Goal: Task Accomplishment & Management: Use online tool/utility

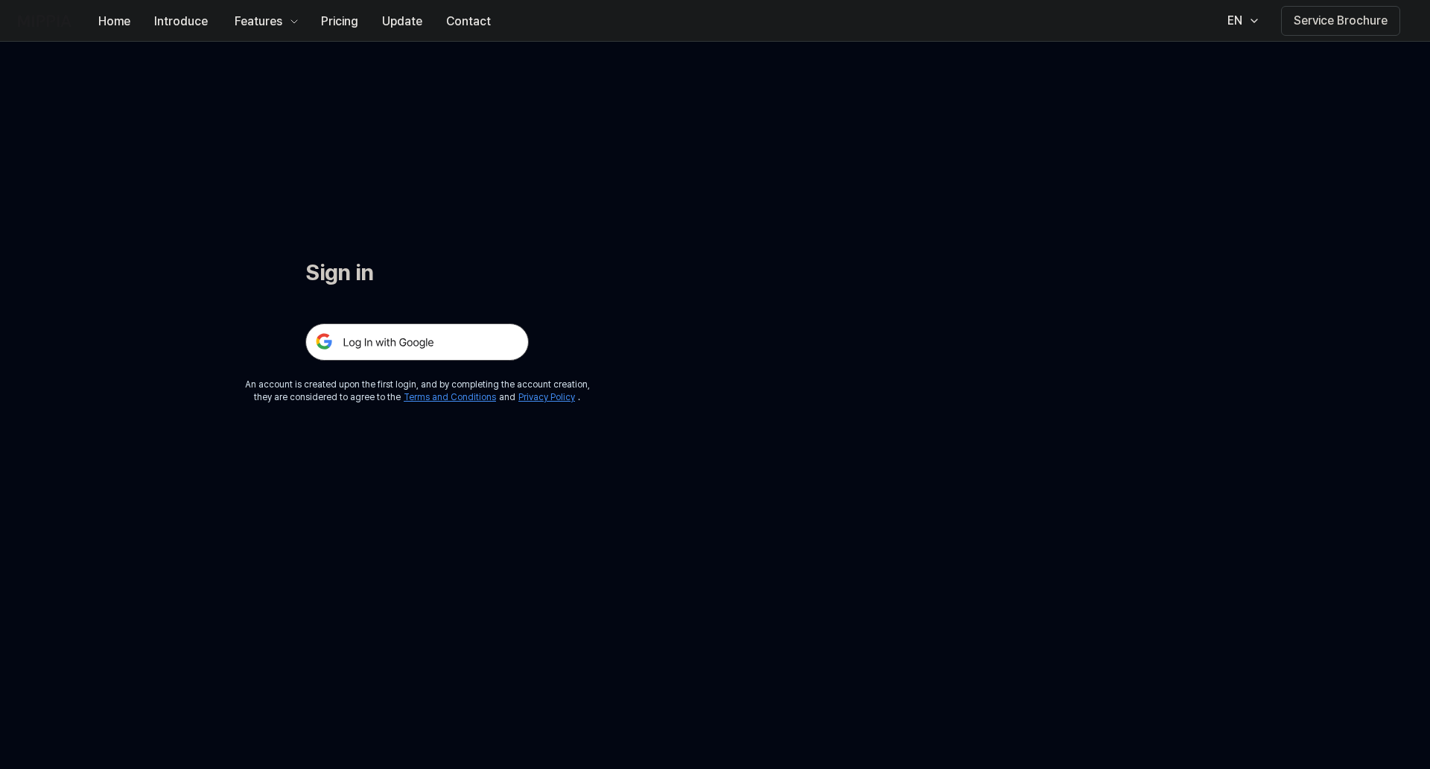
click at [422, 341] on img at bounding box center [416, 341] width 223 height 37
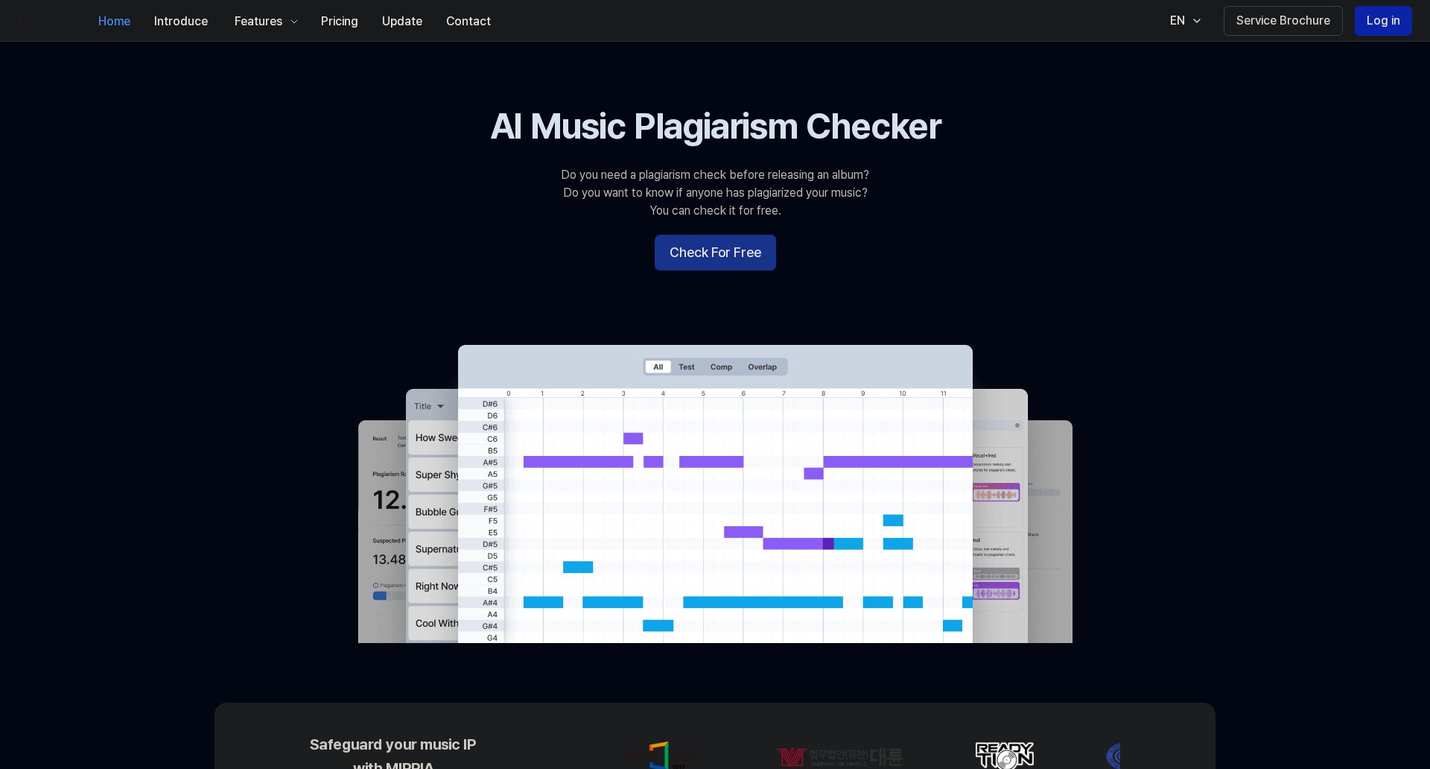
click at [726, 253] on button "Check For Free" at bounding box center [715, 253] width 121 height 36
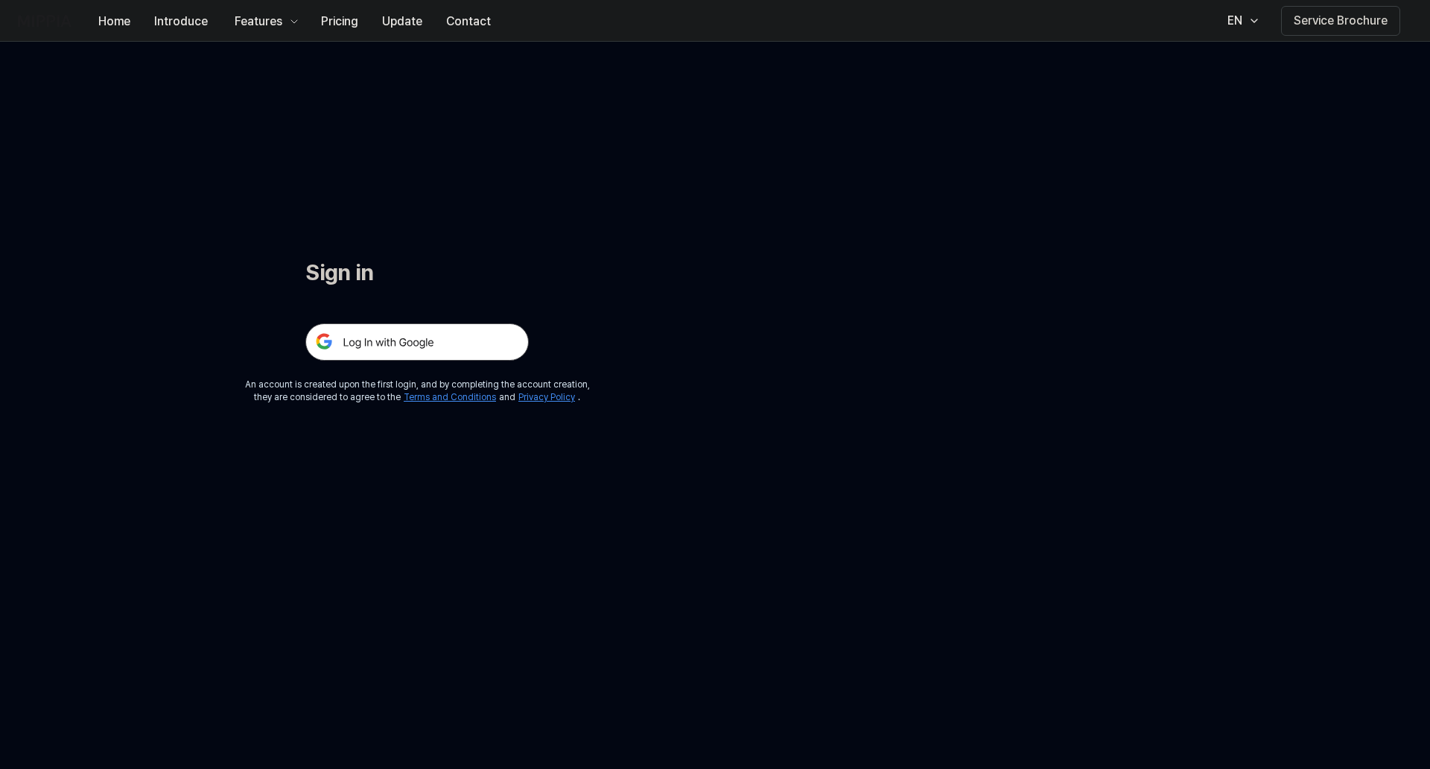
click at [443, 340] on img at bounding box center [416, 341] width 223 height 37
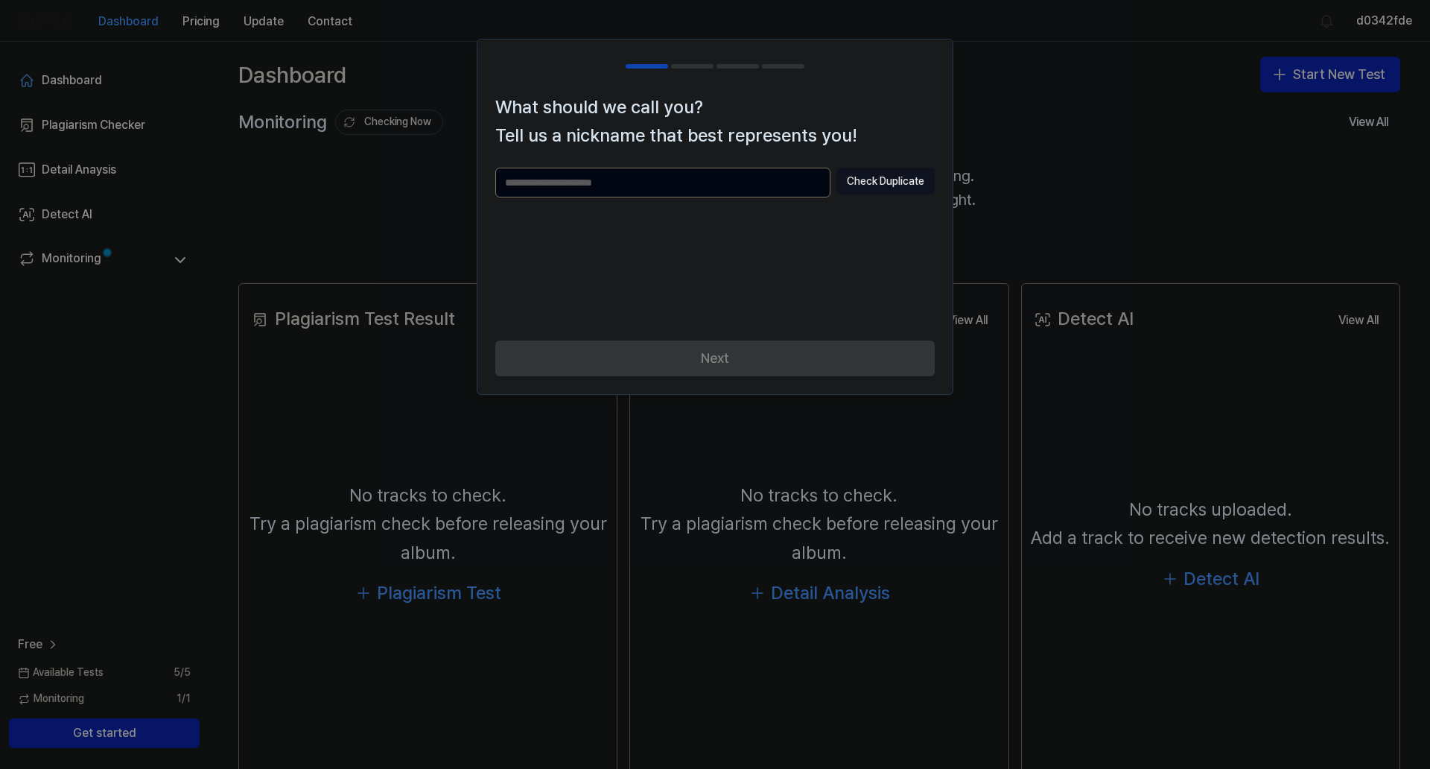
click at [602, 174] on input "text" at bounding box center [662, 183] width 335 height 30
type input "*********"
click at [893, 180] on button "Check Duplicate" at bounding box center [885, 181] width 98 height 27
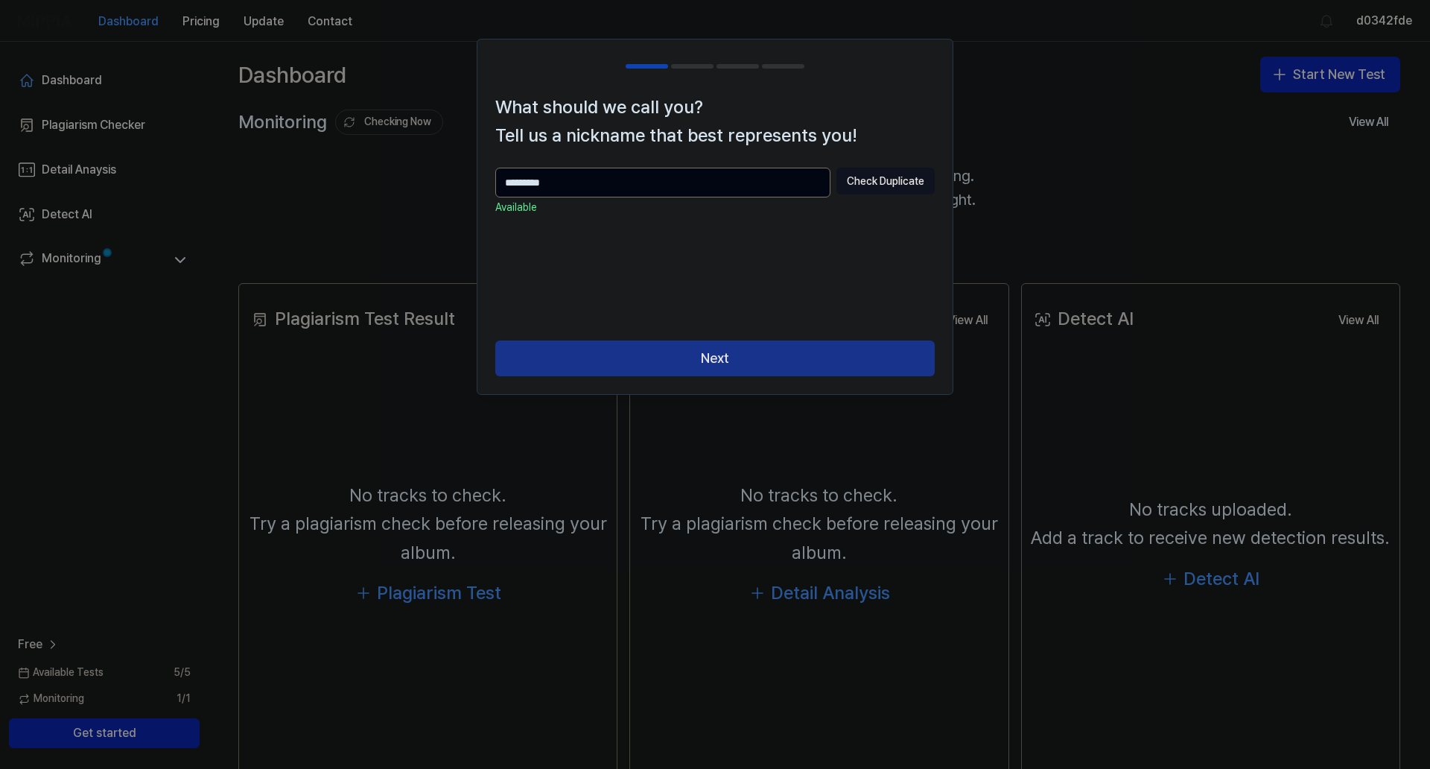
click at [720, 349] on button "Next" at bounding box center [714, 358] width 439 height 36
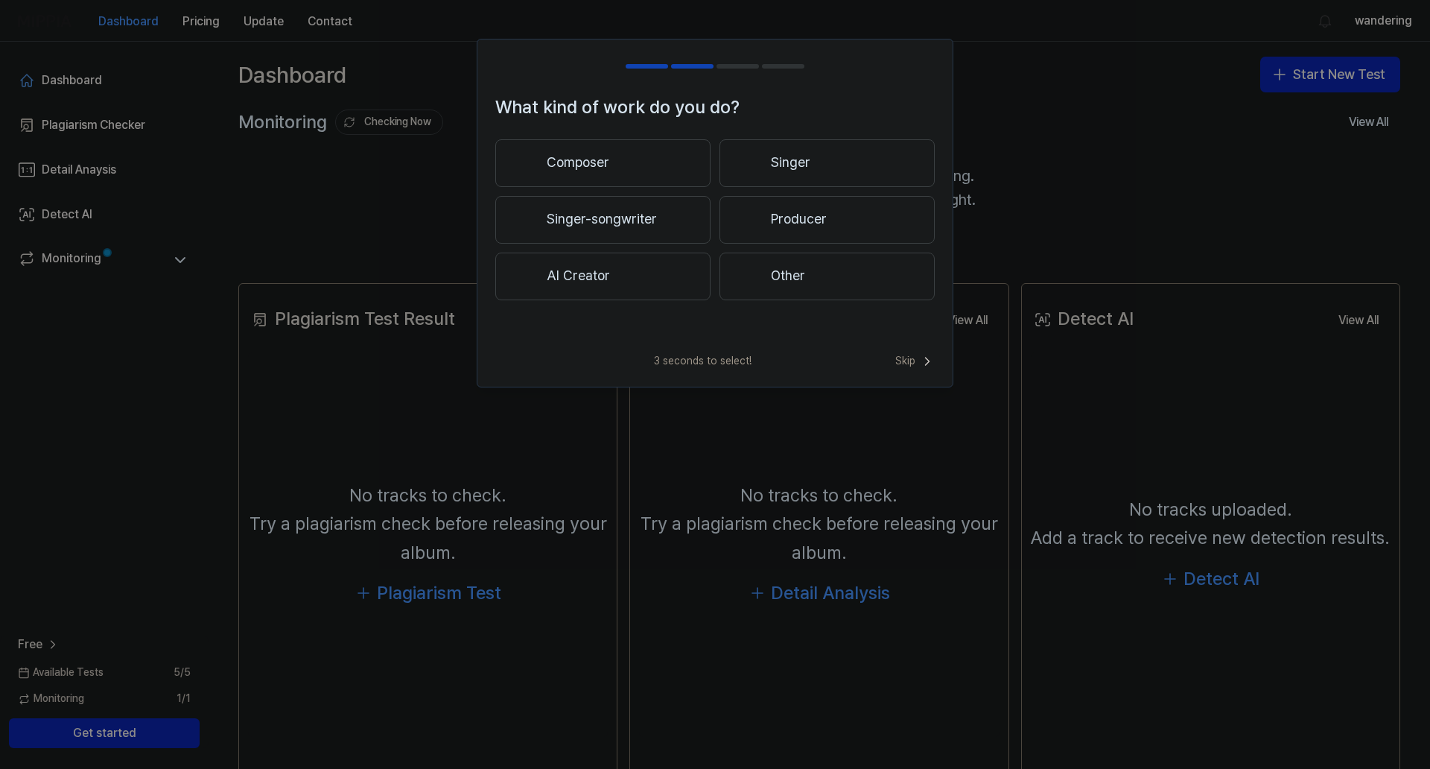
click at [767, 267] on button "Other" at bounding box center [827, 277] width 215 height 48
click at [617, 217] on button "Less than 3 years" at bounding box center [602, 220] width 215 height 49
click at [621, 282] on button "Other" at bounding box center [602, 282] width 214 height 48
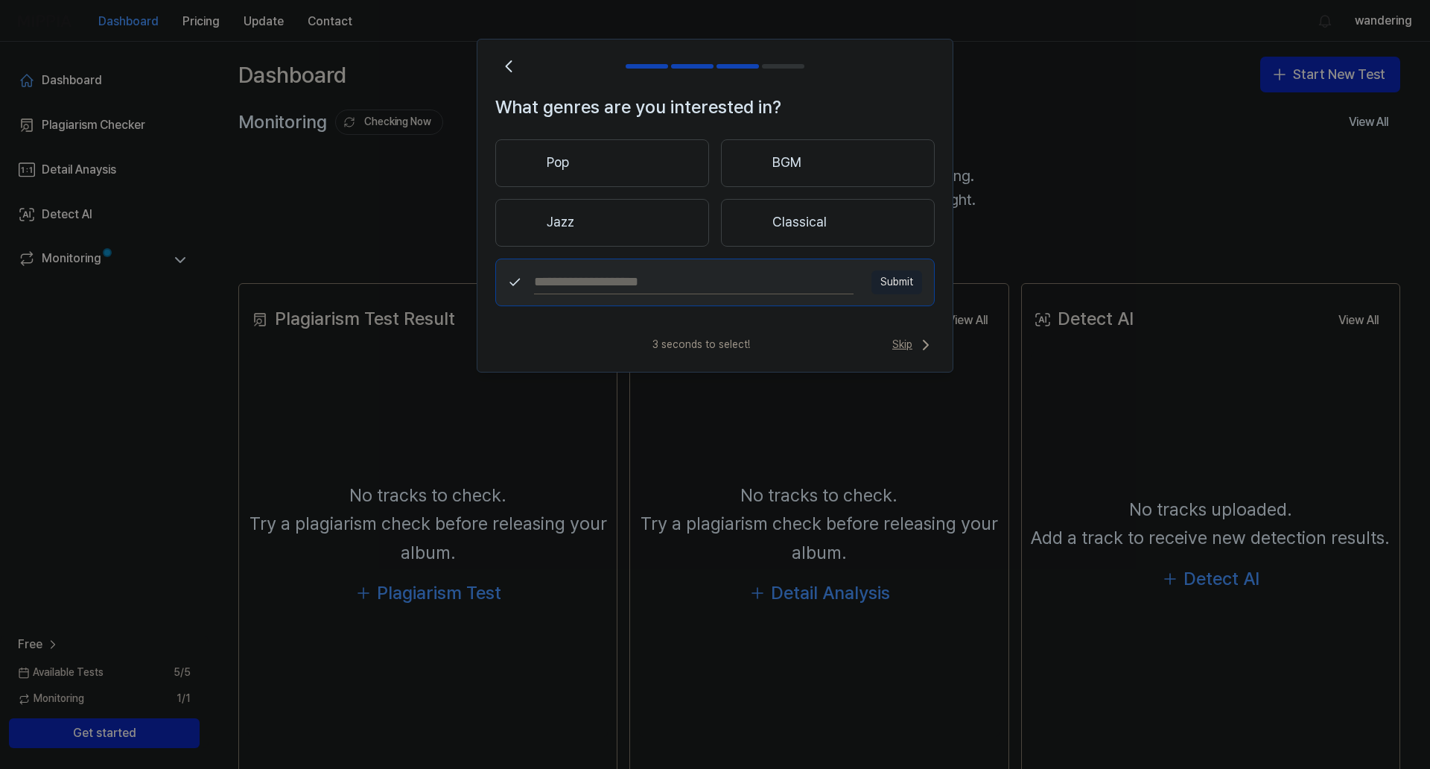
click at [901, 345] on span "Skip" at bounding box center [913, 345] width 42 height 18
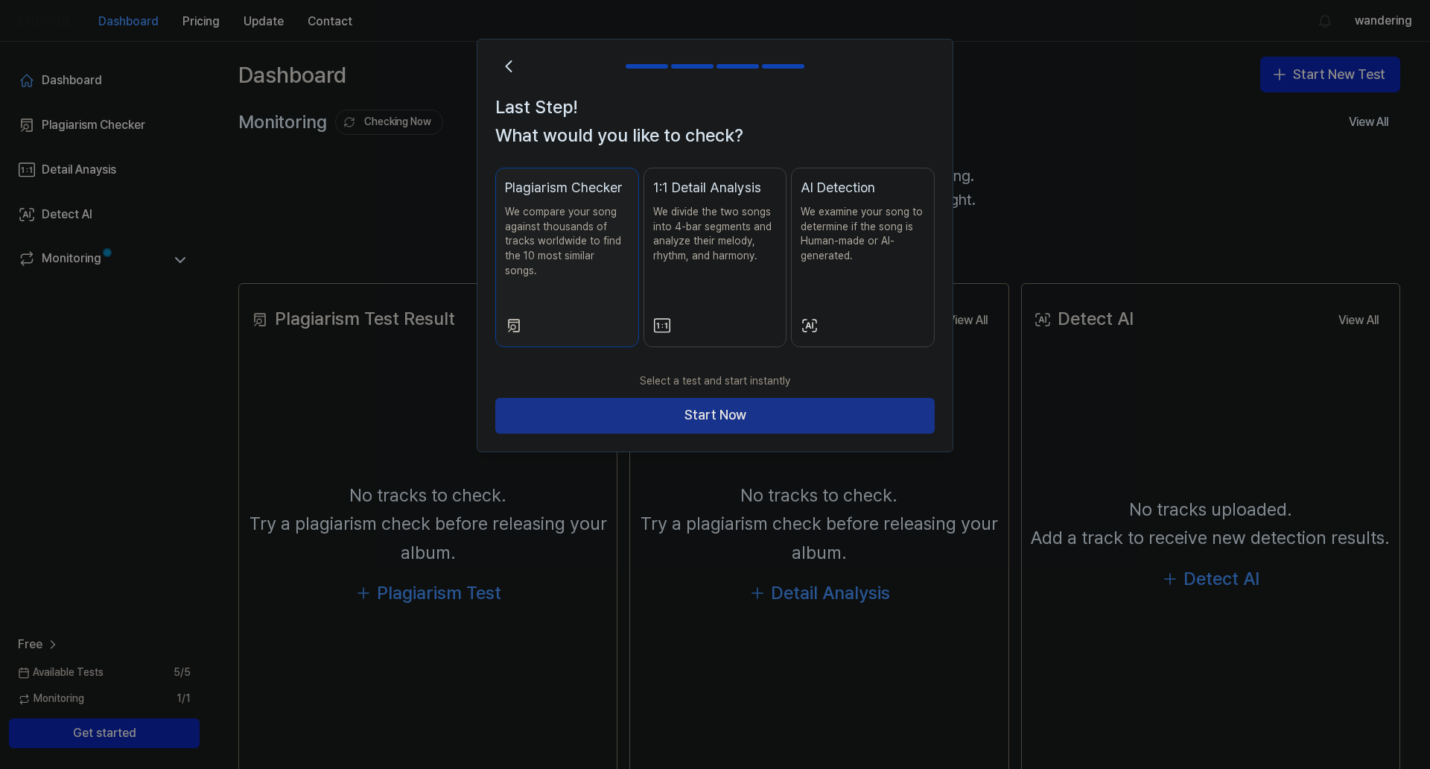
click at [741, 398] on button "Start Now" at bounding box center [714, 416] width 439 height 36
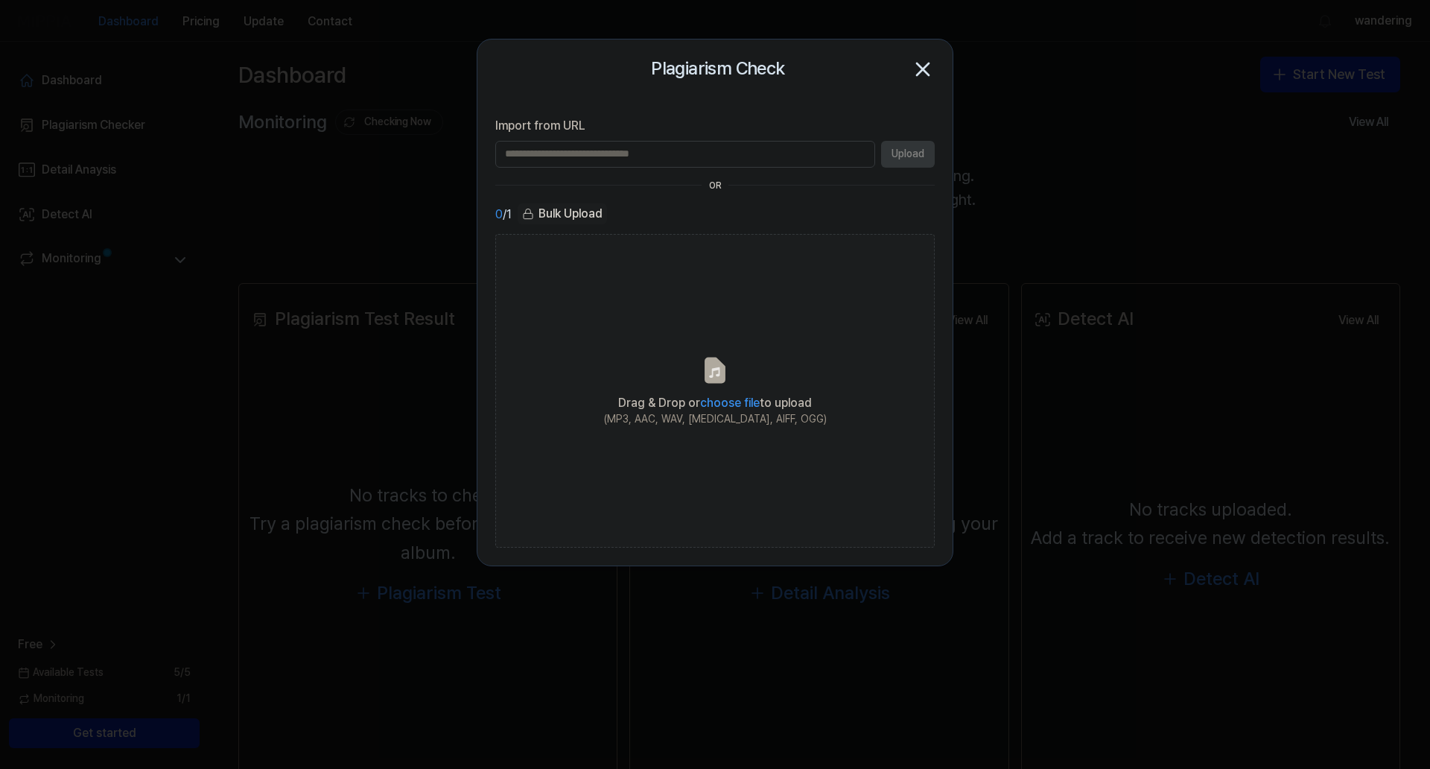
click at [627, 155] on input "Import from URL" at bounding box center [685, 154] width 380 height 27
click at [615, 141] on input "Import from URL" at bounding box center [685, 154] width 380 height 27
paste input "**********"
type input "**********"
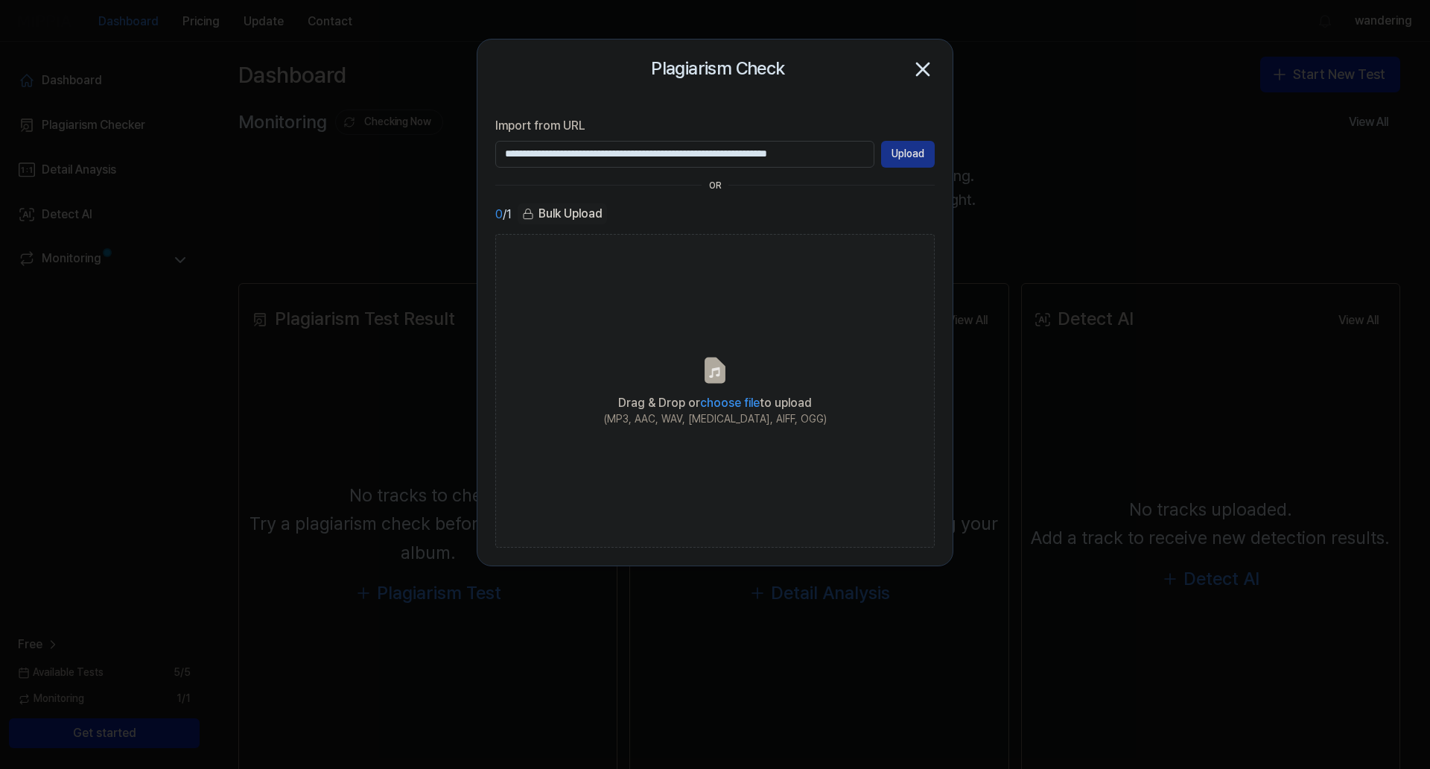
scroll to position [0, 0]
click at [915, 144] on button "Upload" at bounding box center [908, 154] width 54 height 27
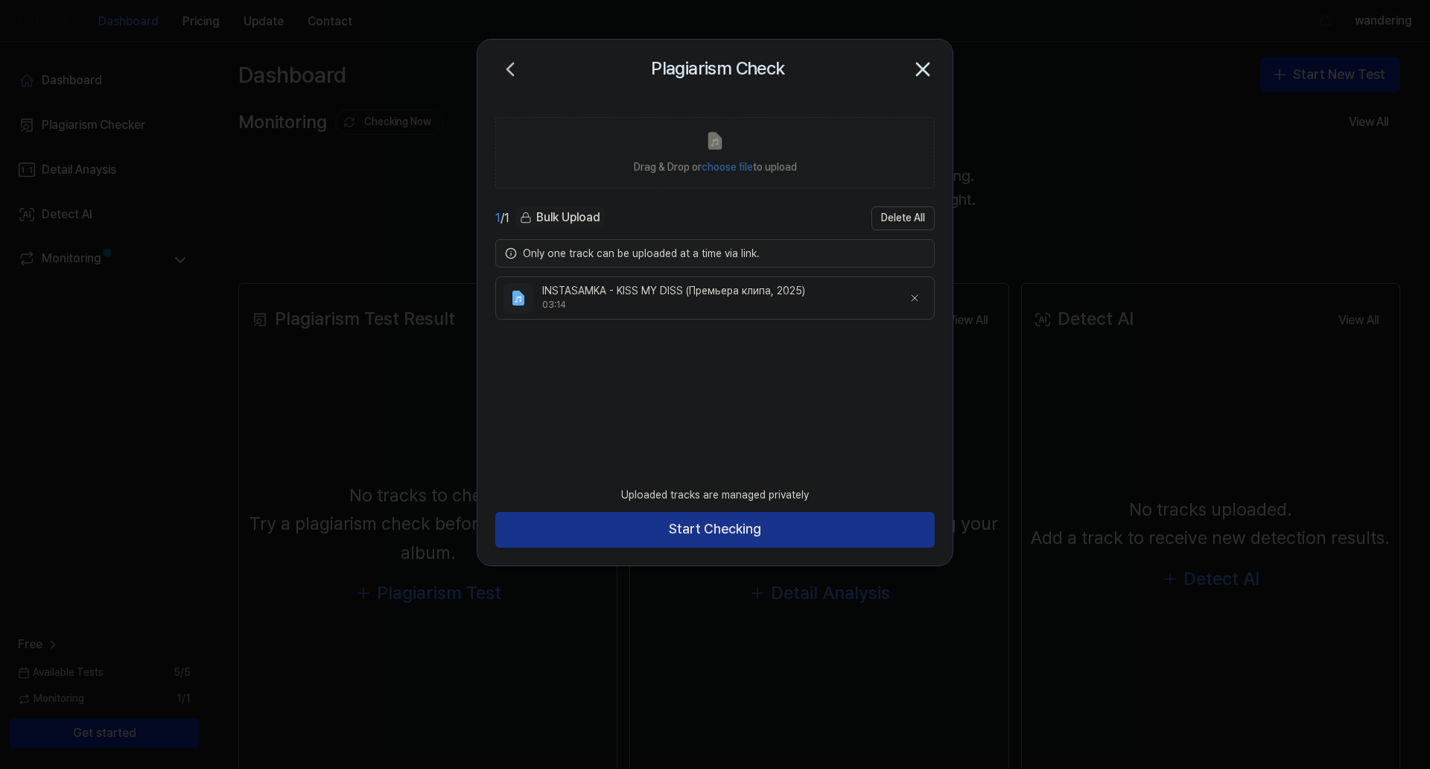
click at [741, 517] on button "Start Checking" at bounding box center [714, 530] width 439 height 36
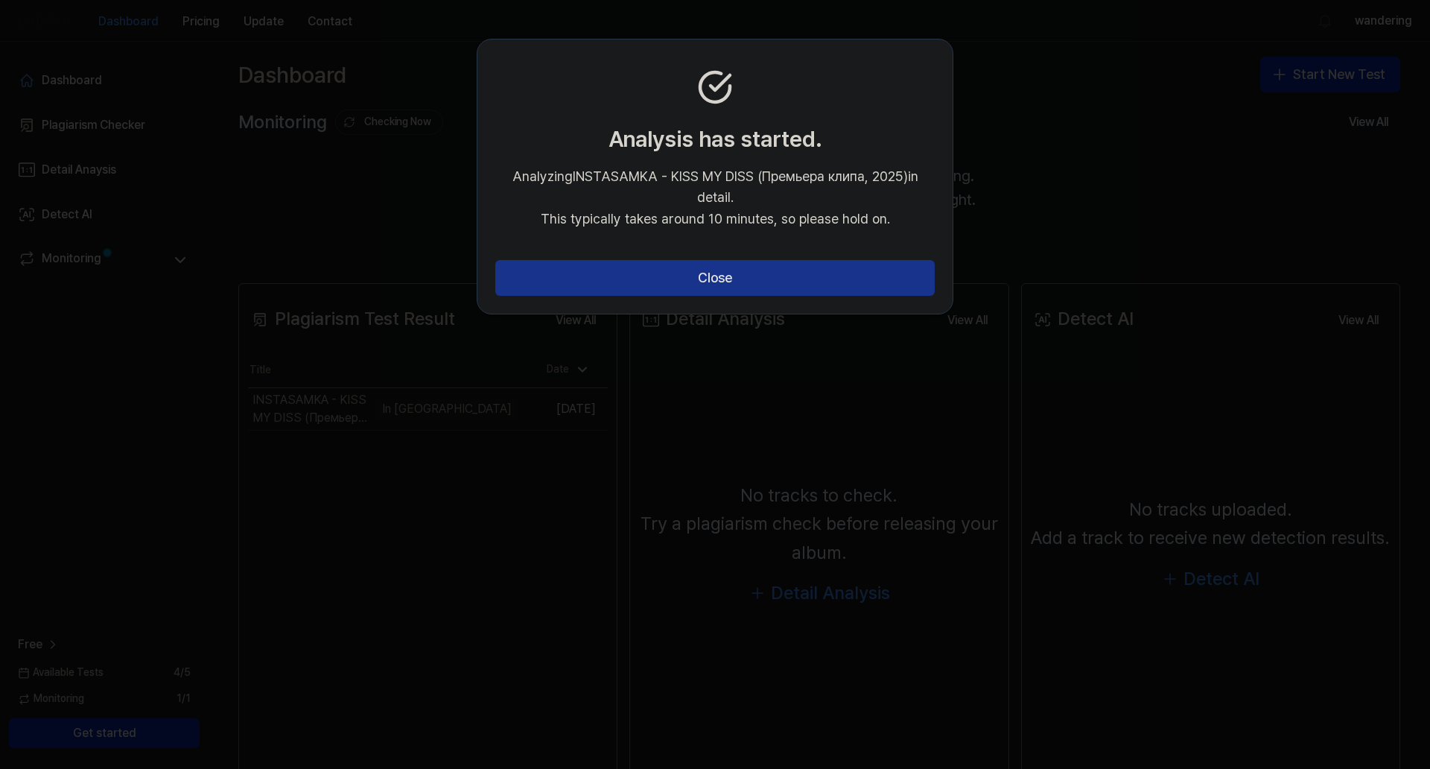
click at [720, 276] on button "Close" at bounding box center [714, 278] width 439 height 36
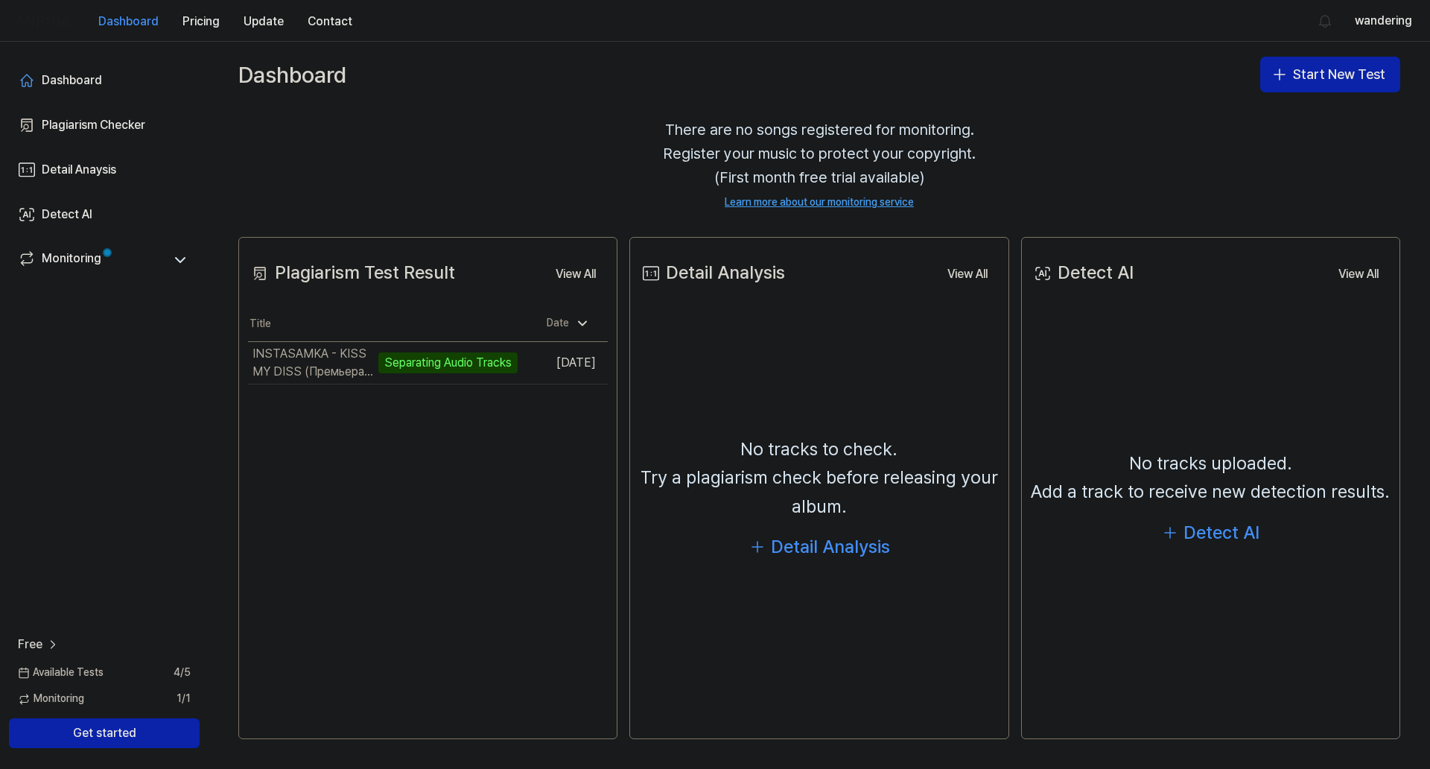
scroll to position [86, 0]
click at [461, 342] on td "INSTASAMKA - KISS MY DISS (Премьера клипа, 2025) Analyze Music Notes Go to Resu…" at bounding box center [383, 363] width 270 height 42
click at [575, 316] on icon at bounding box center [582, 323] width 15 height 15
click at [579, 322] on icon at bounding box center [582, 324] width 7 height 4
click at [580, 322] on icon at bounding box center [582, 324] width 7 height 4
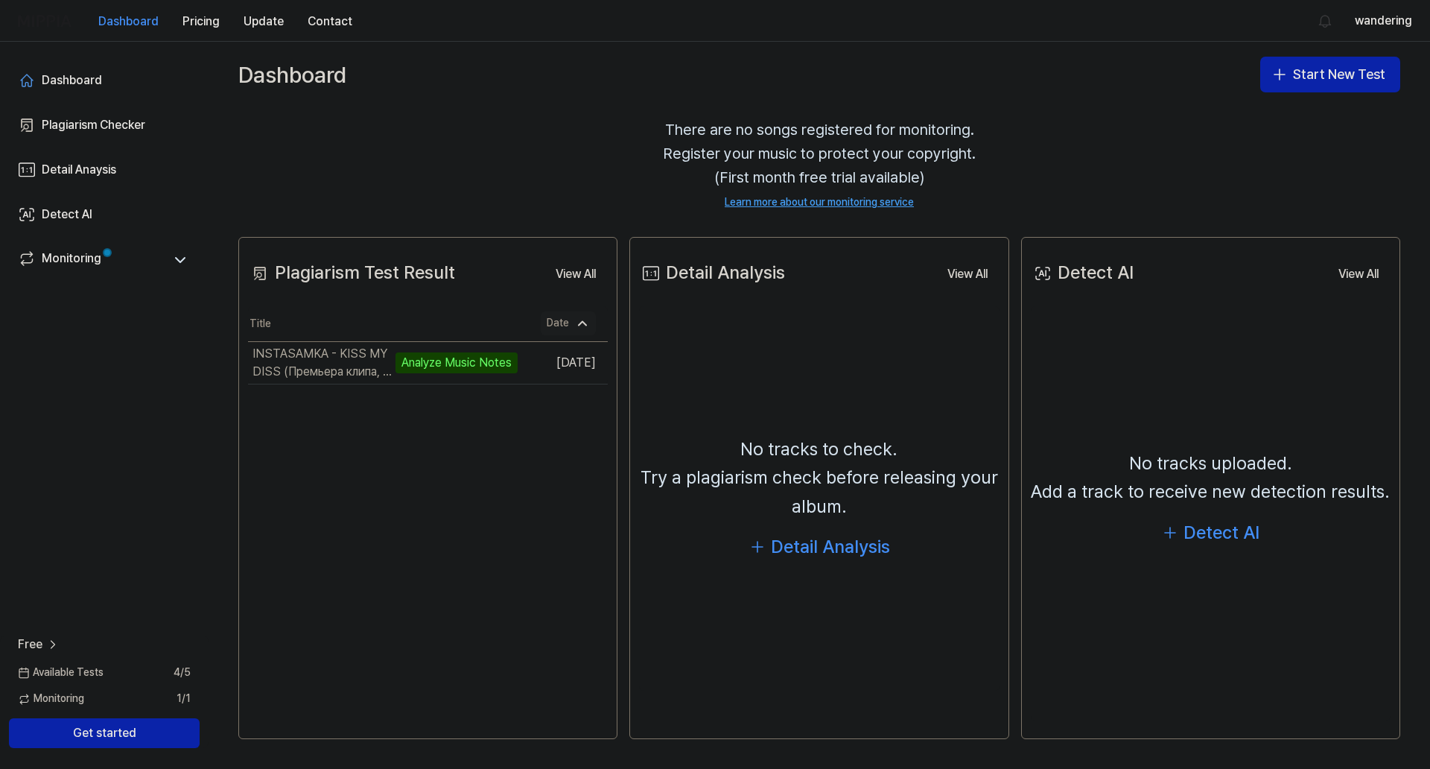
click at [578, 316] on icon at bounding box center [582, 323] width 15 height 15
click at [483, 351] on button "Go to Results" at bounding box center [478, 363] width 80 height 24
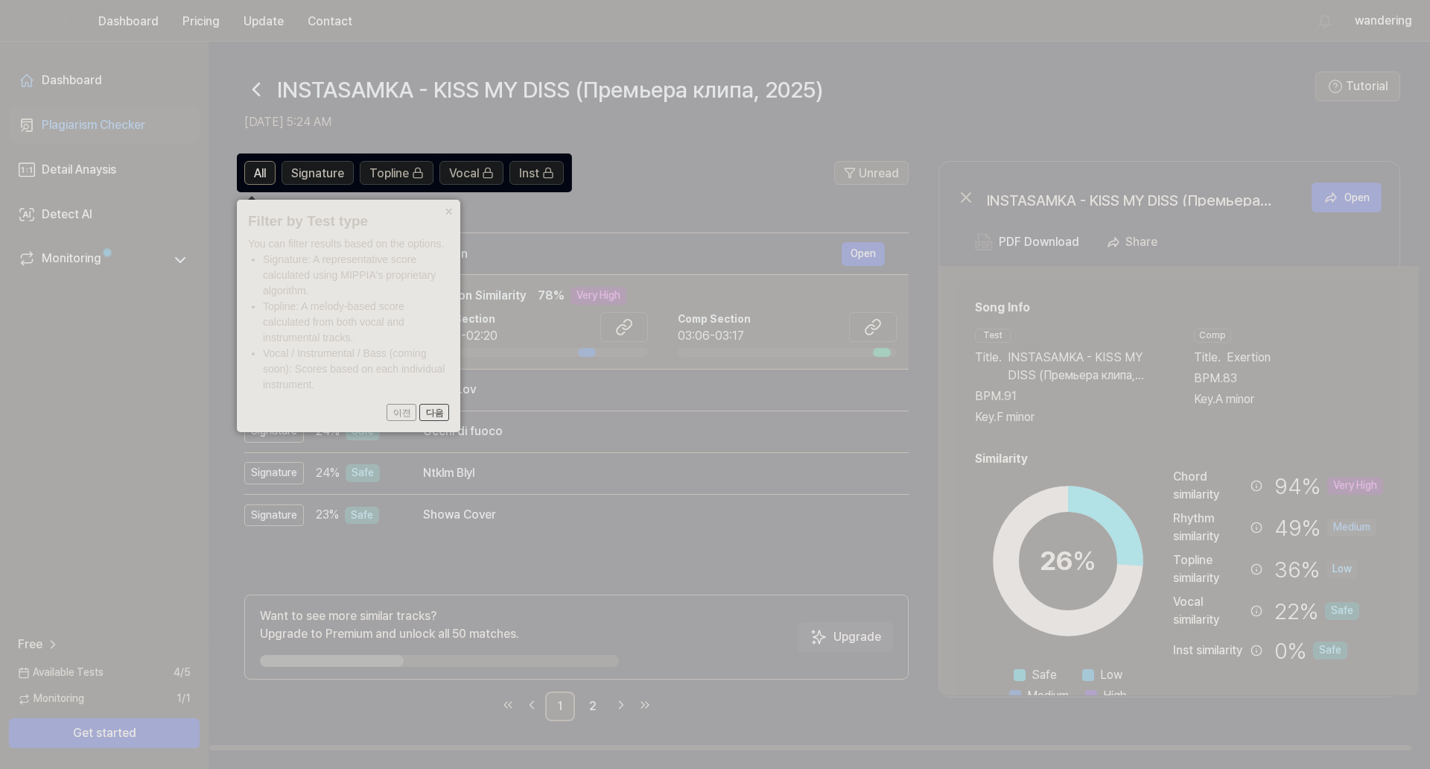
click at [449, 200] on button "×" at bounding box center [448, 210] width 24 height 21
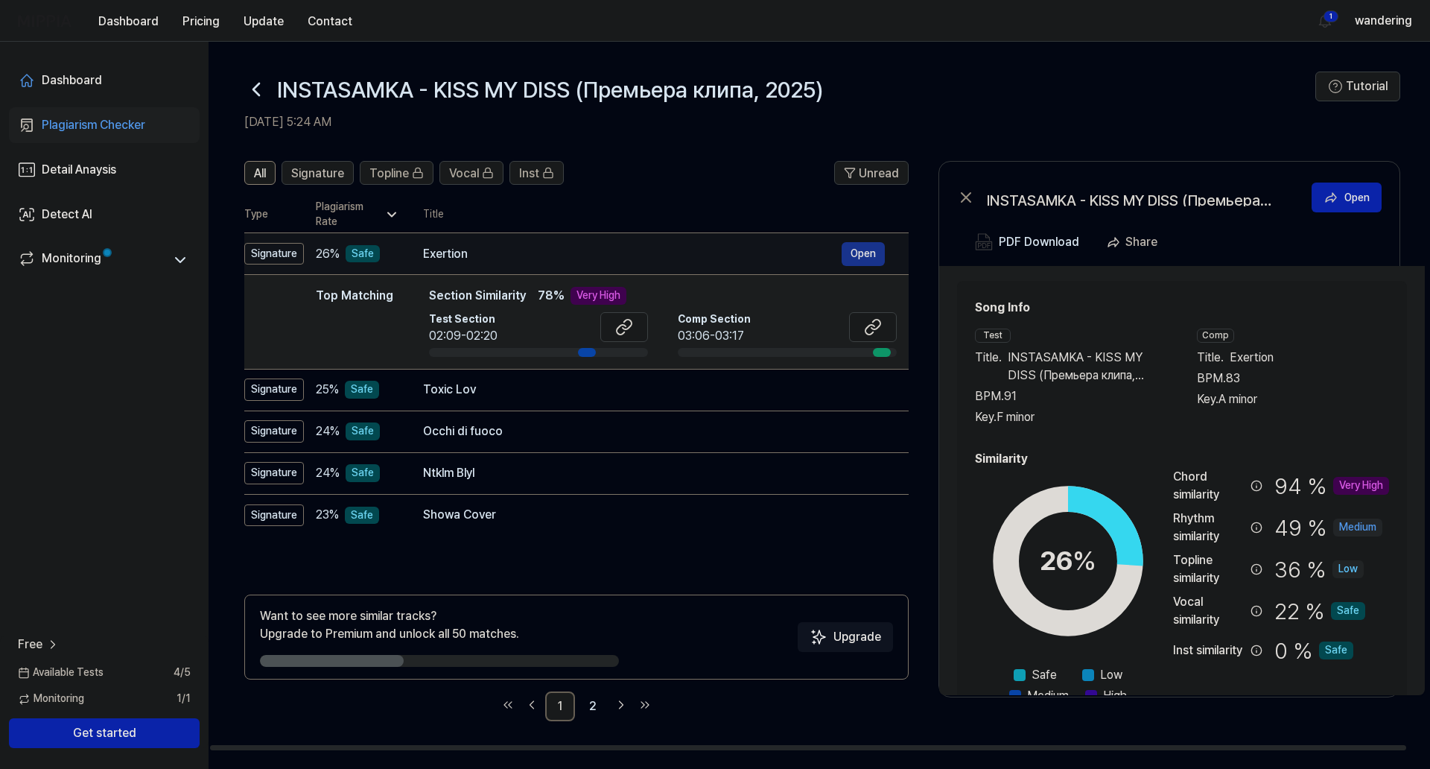
scroll to position [0, 1]
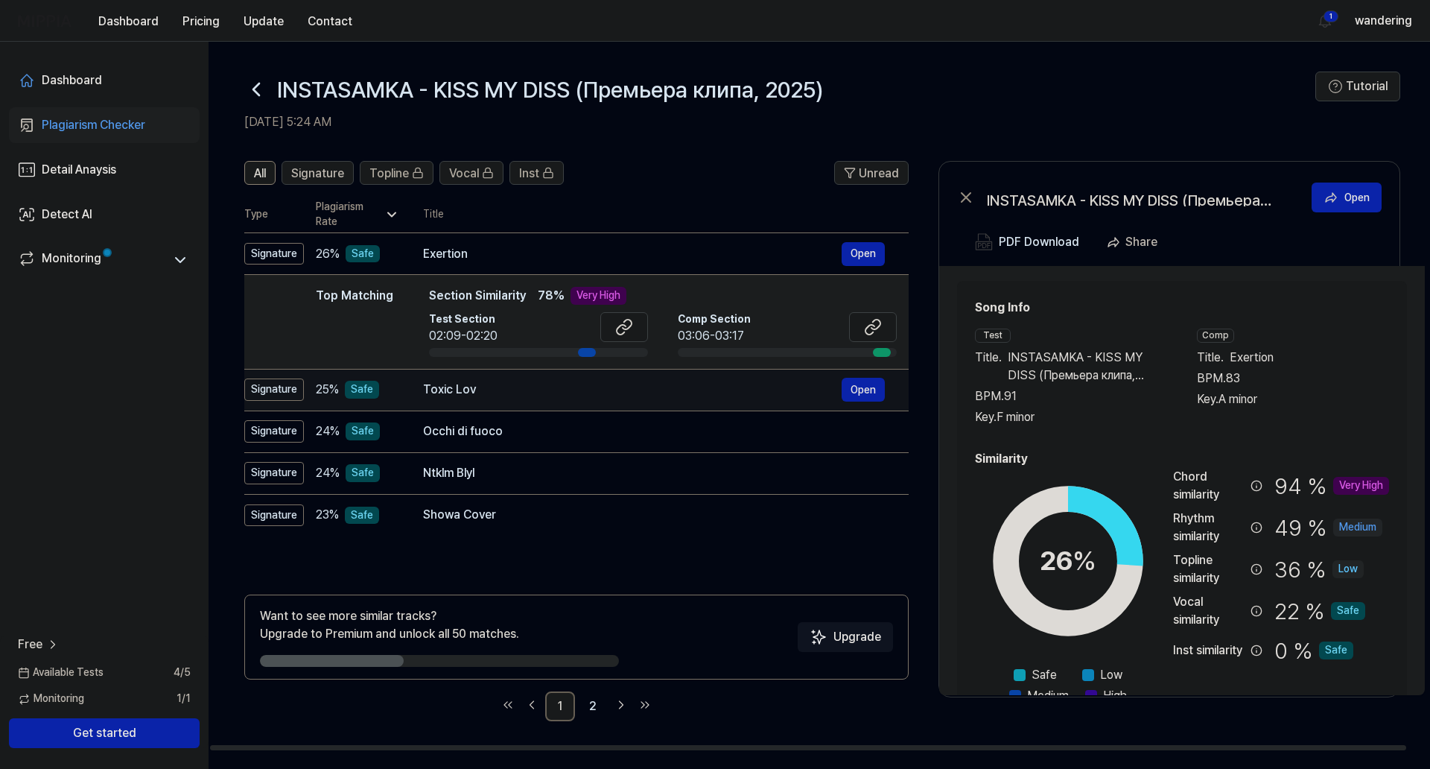
click at [507, 391] on div "Toxic Lov" at bounding box center [632, 390] width 419 height 18
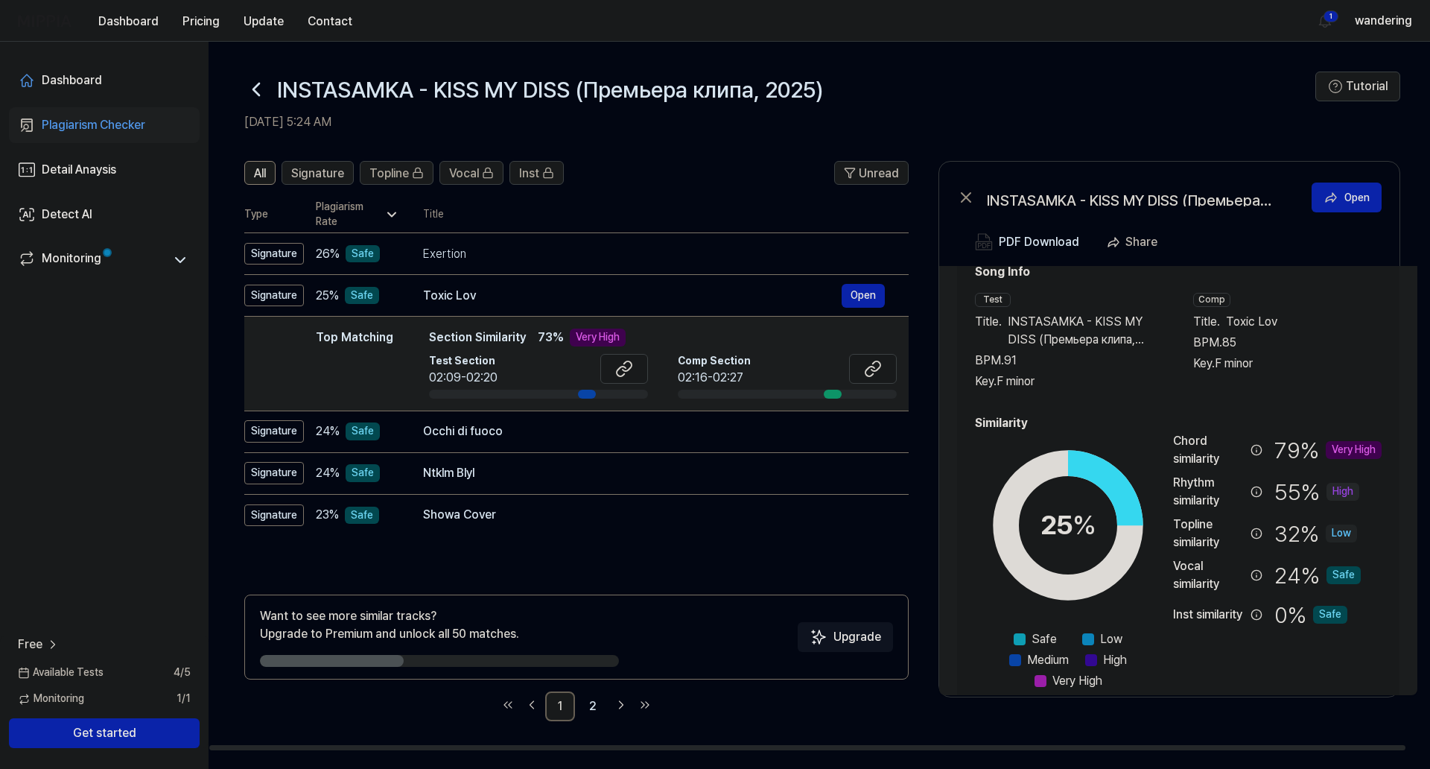
scroll to position [0, 0]
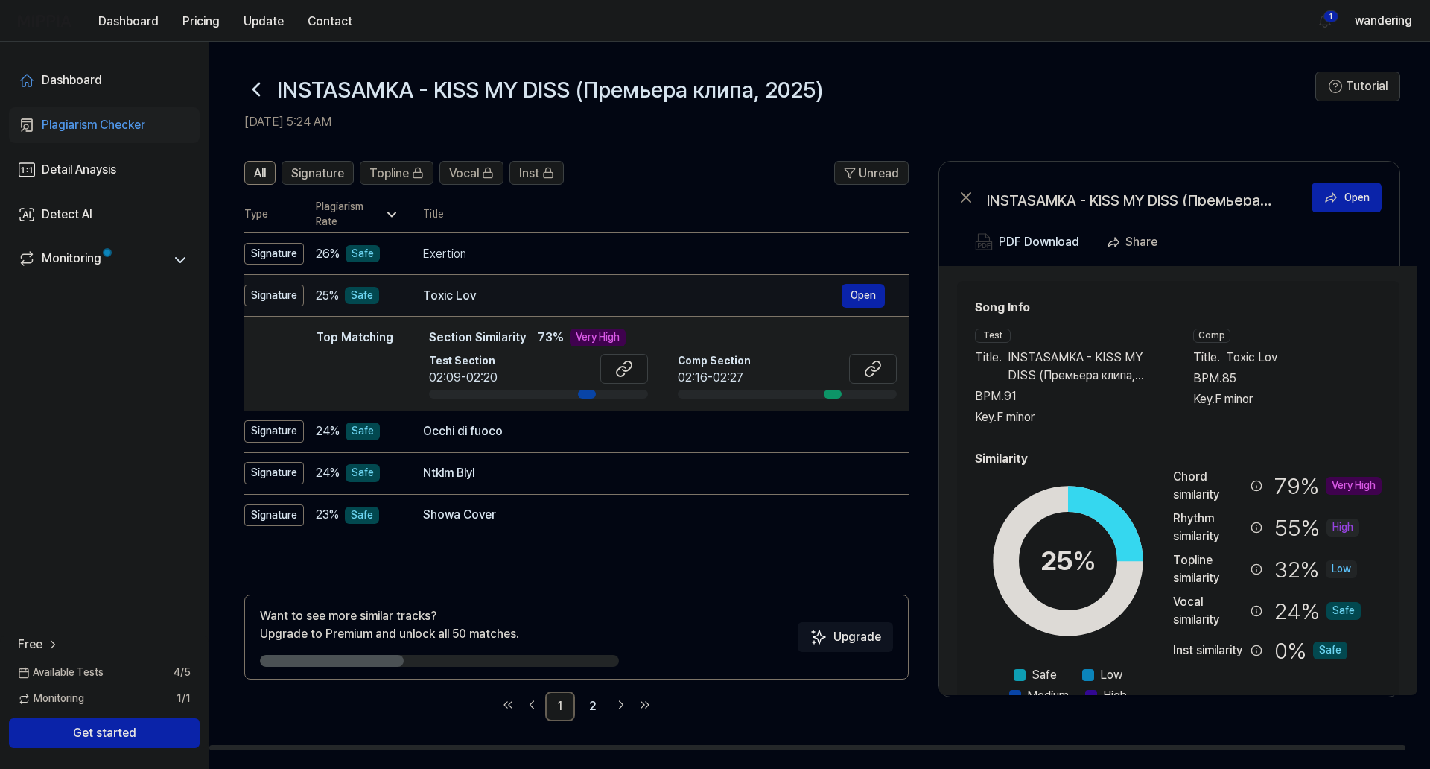
drag, startPoint x: 472, startPoint y: 294, endPoint x: 423, endPoint y: 295, distance: 49.2
click at [423, 295] on div "Toxic Lov" at bounding box center [632, 296] width 419 height 18
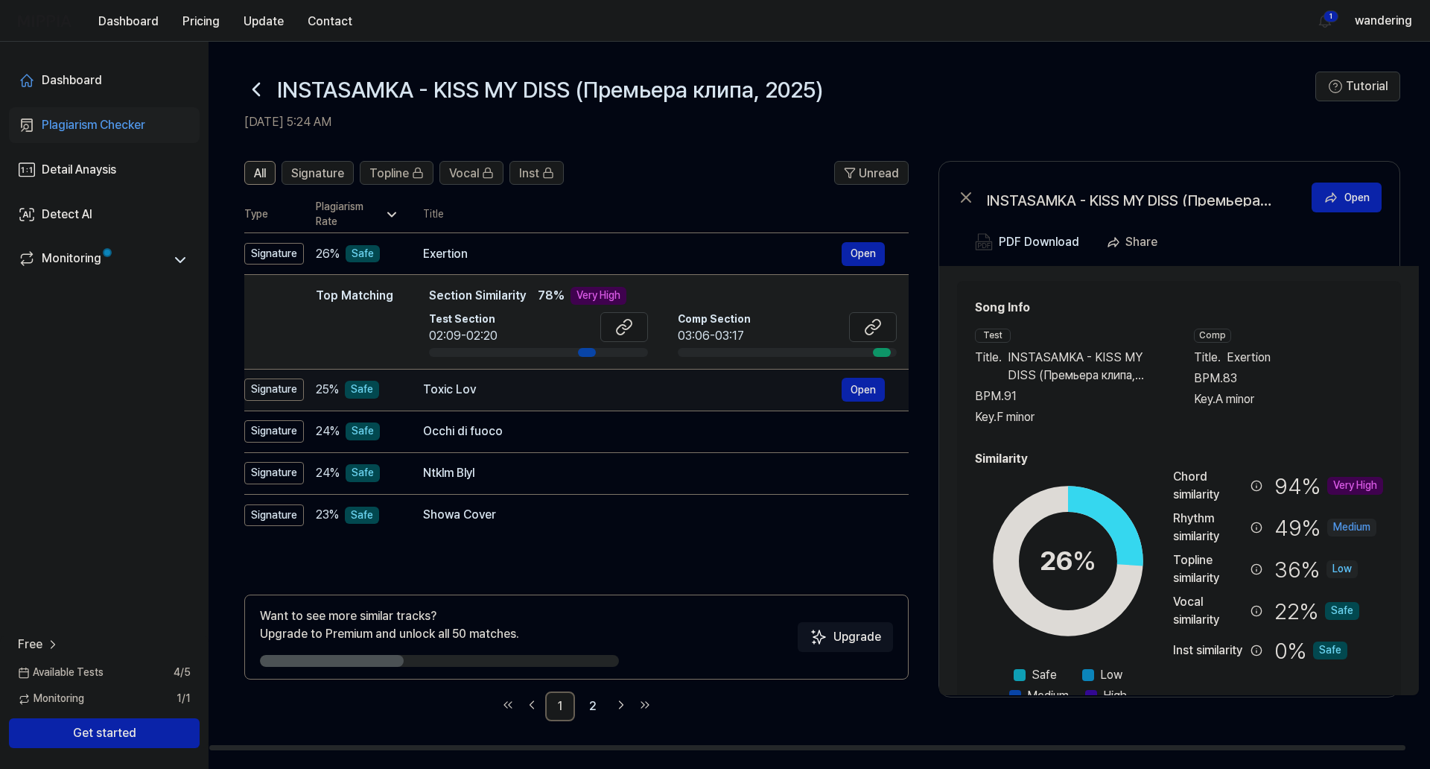
click at [508, 394] on div "Toxic Lov" at bounding box center [632, 390] width 419 height 18
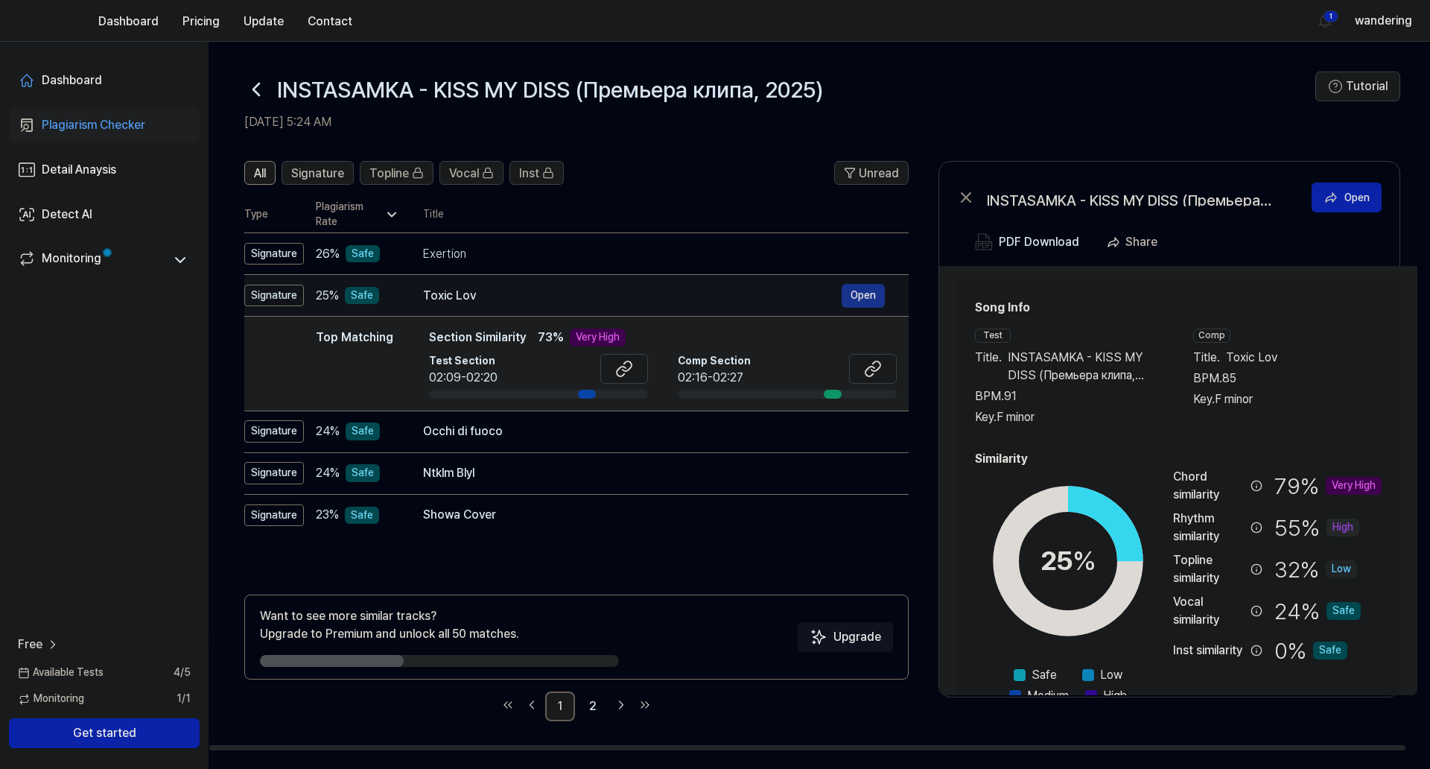
click at [845, 291] on button "Open" at bounding box center [863, 296] width 43 height 24
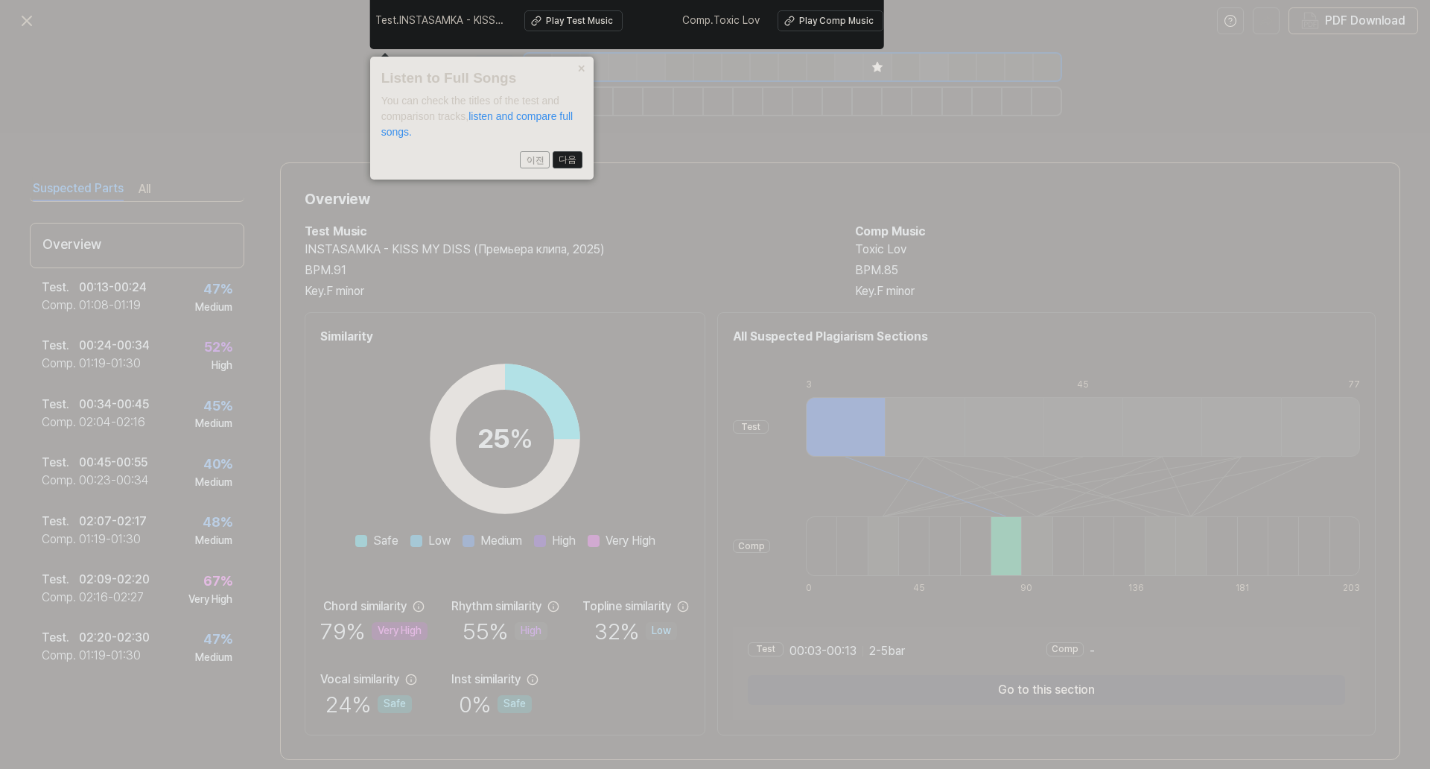
click at [567, 151] on button "다음" at bounding box center [568, 160] width 30 height 18
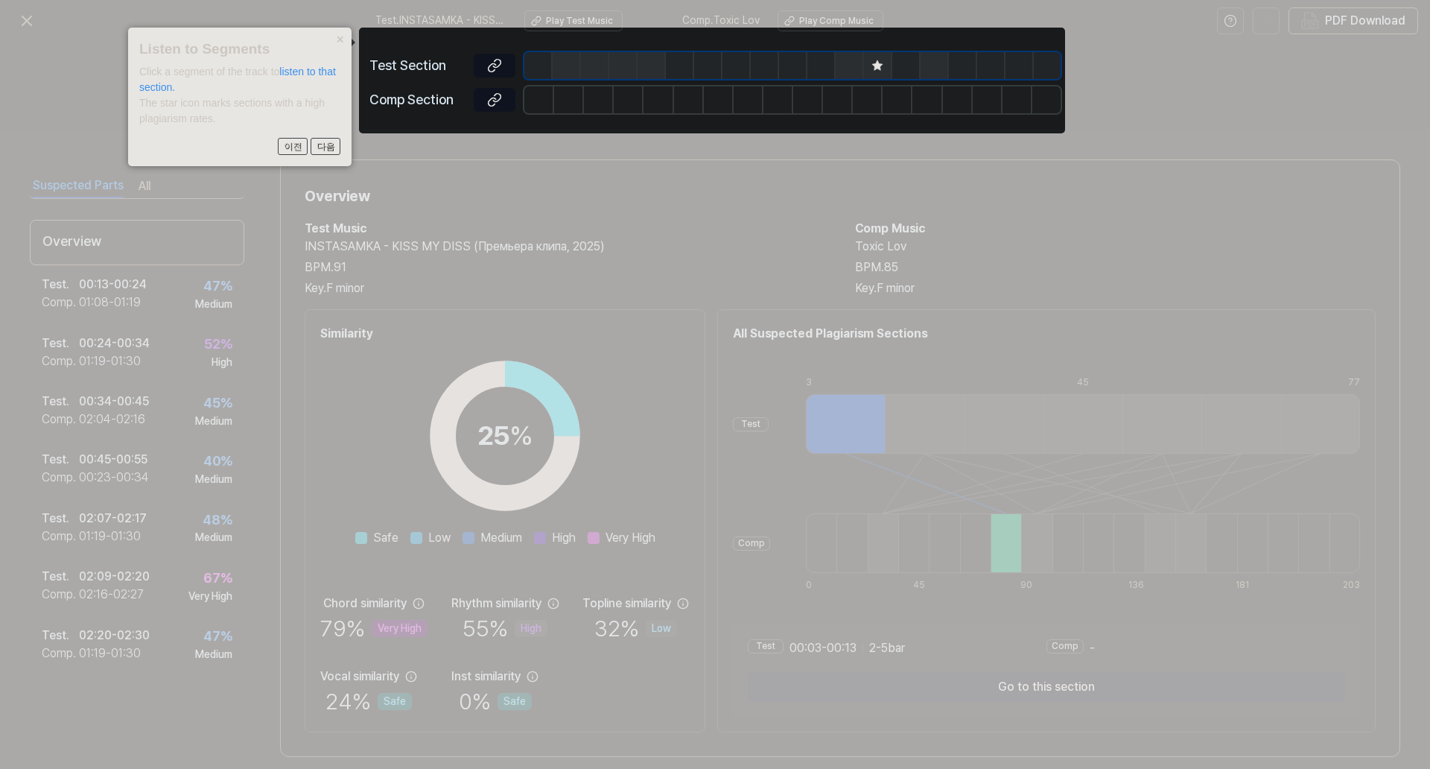
click at [338, 39] on button "×" at bounding box center [340, 38] width 24 height 21
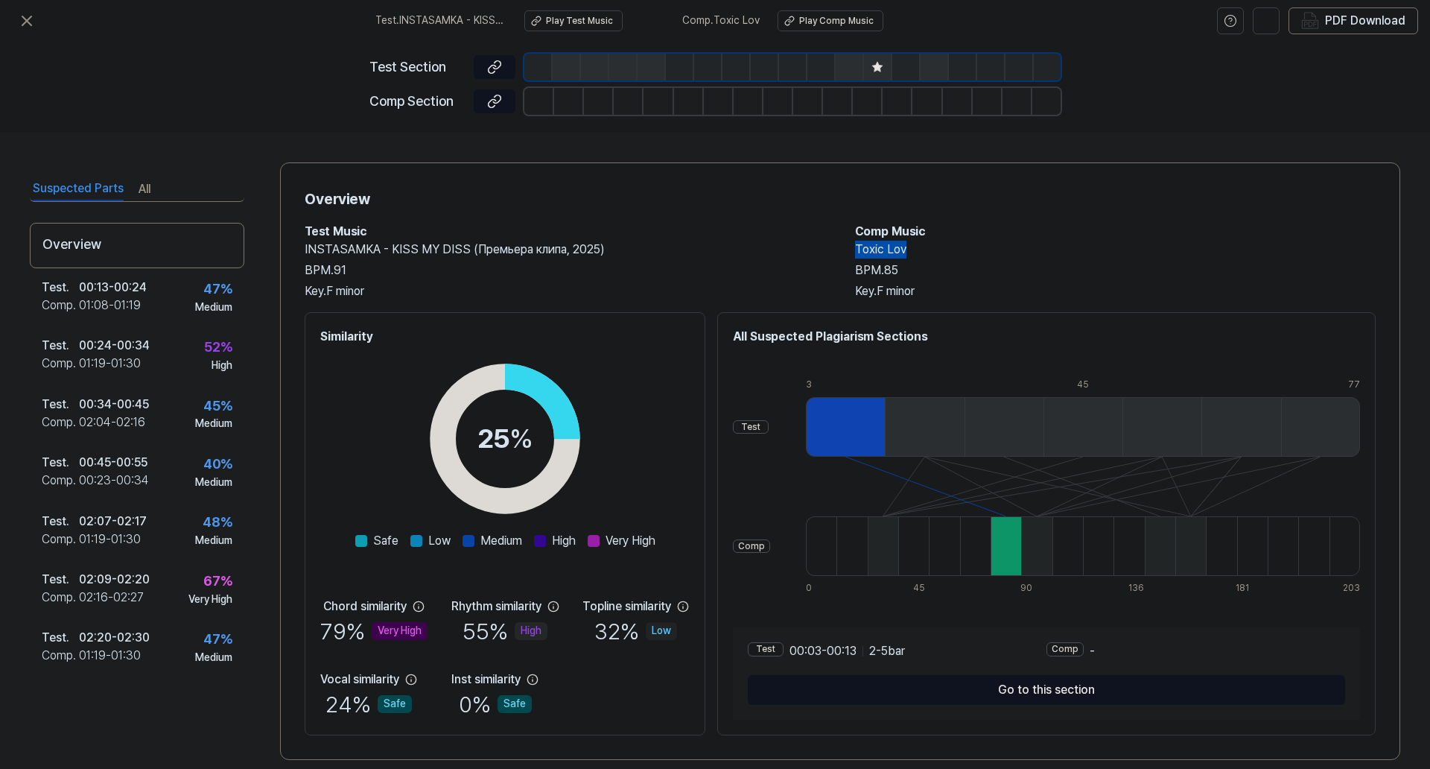
drag, startPoint x: 895, startPoint y: 249, endPoint x: 847, endPoint y: 247, distance: 48.5
click at [855, 247] on h2 "Toxic Lov" at bounding box center [1115, 250] width 521 height 18
copy h2 "Toxic Lov"
click at [705, 255] on h2 "INSTASAMKA - KISS MY DISS (Премьера клипа, 2025)" at bounding box center [565, 250] width 521 height 18
click at [145, 188] on button "All" at bounding box center [145, 189] width 12 height 24
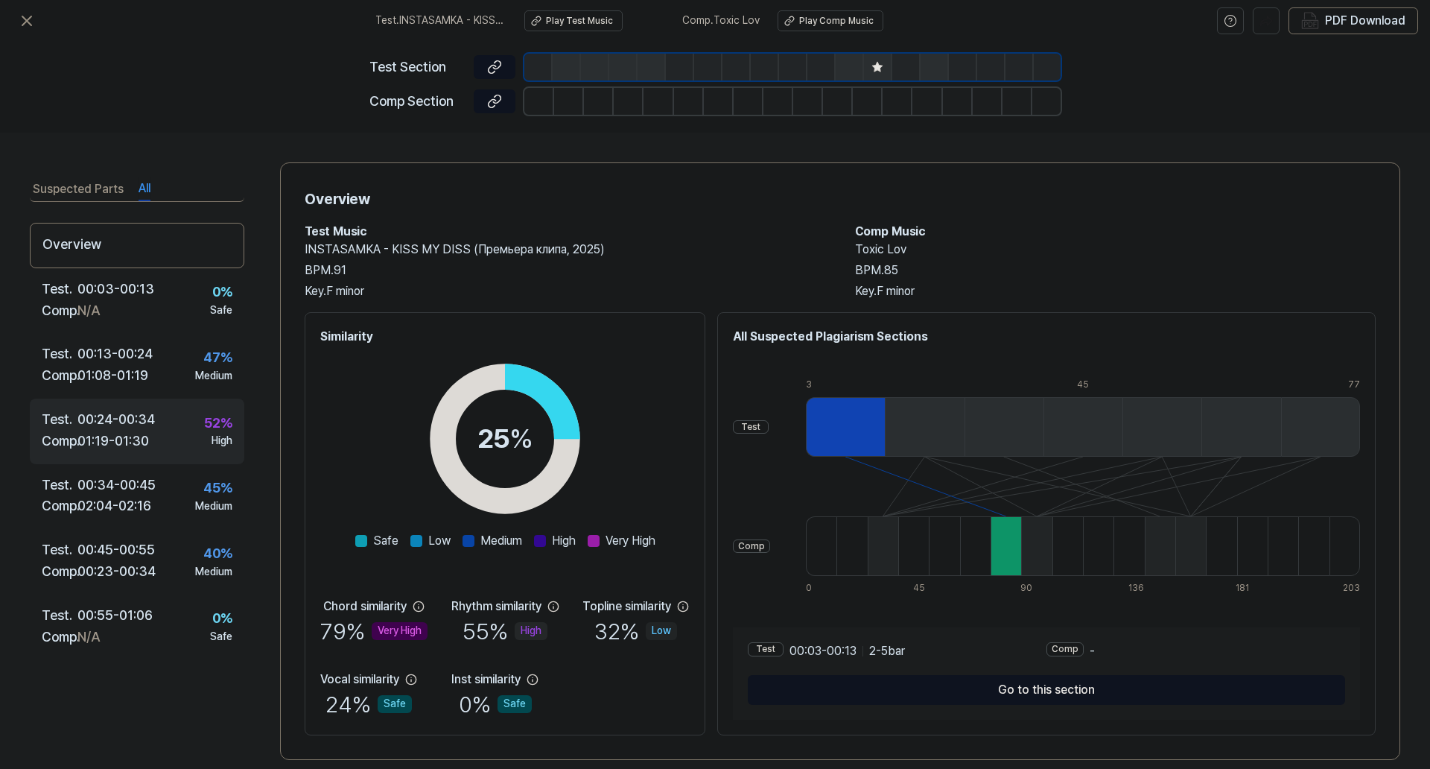
click at [155, 425] on div "00:24 - 00:34" at bounding box center [115, 420] width 77 height 22
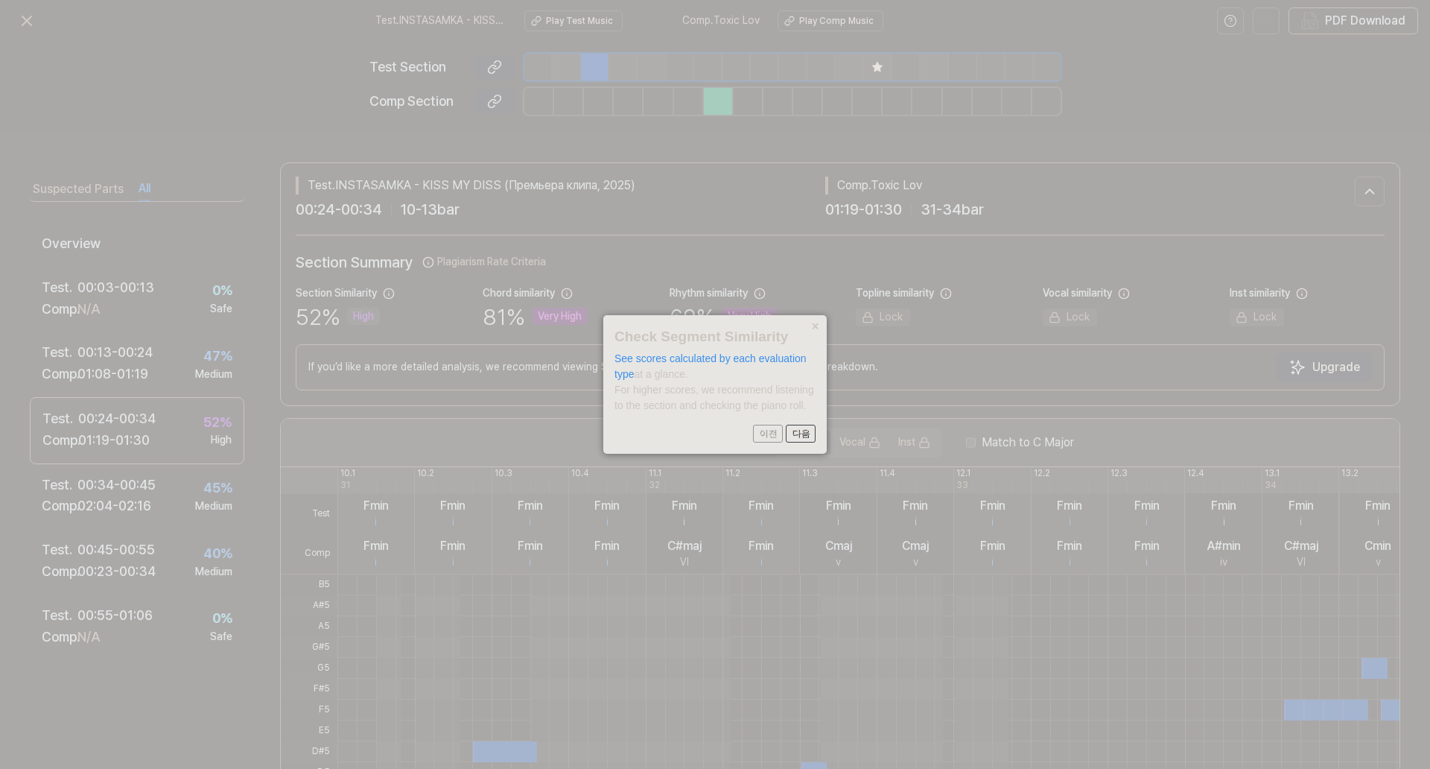
click at [817, 323] on button "×" at bounding box center [815, 325] width 24 height 21
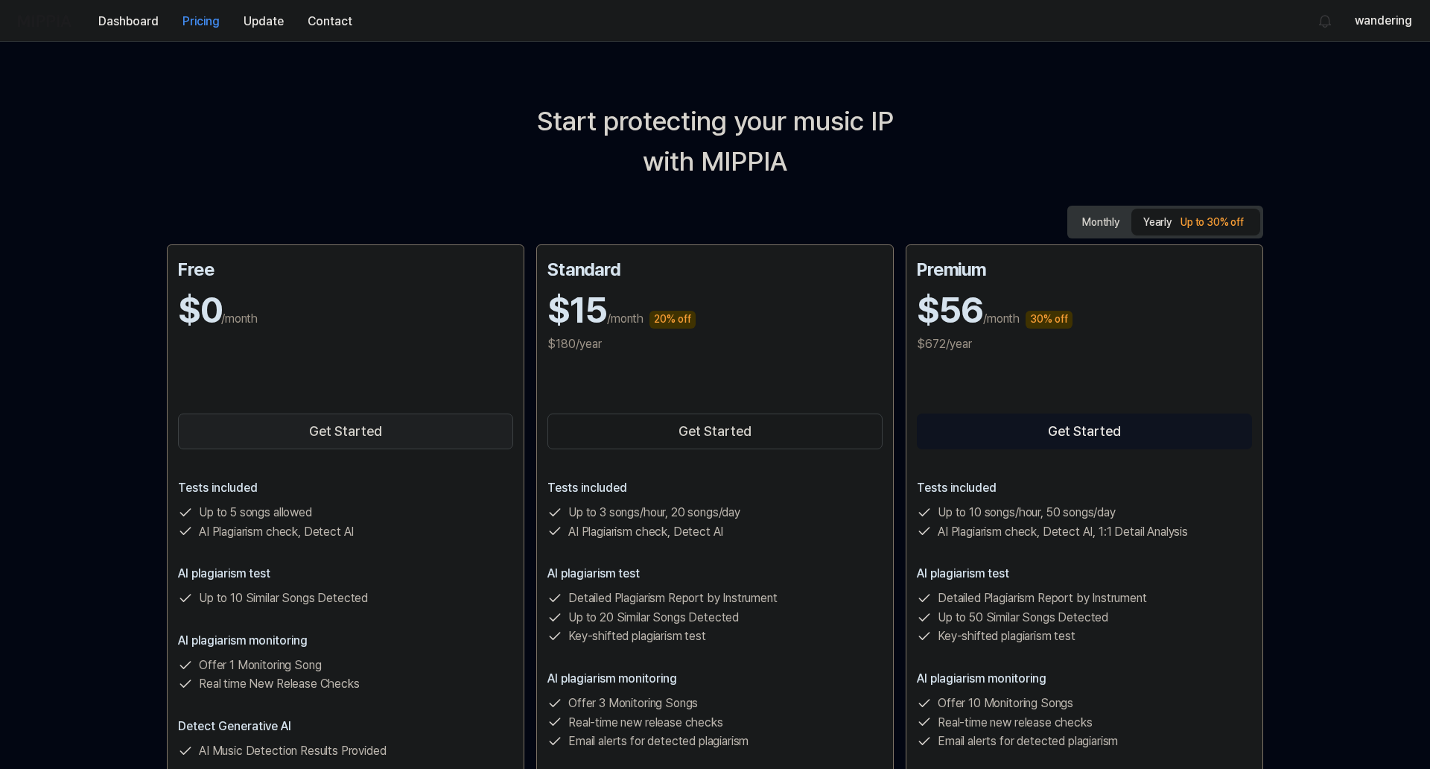
click at [363, 429] on button "Get Started" at bounding box center [345, 431] width 335 height 36
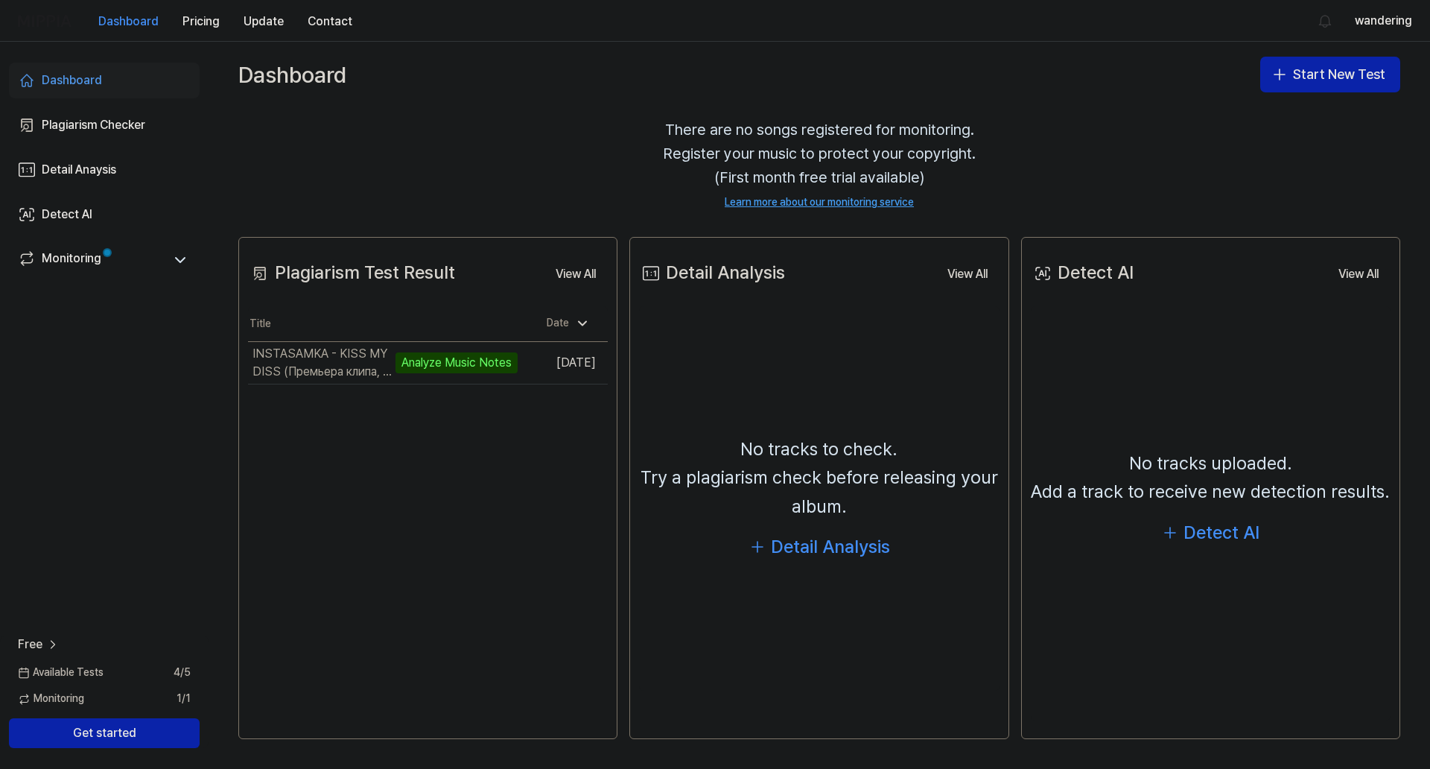
scroll to position [74, 0]
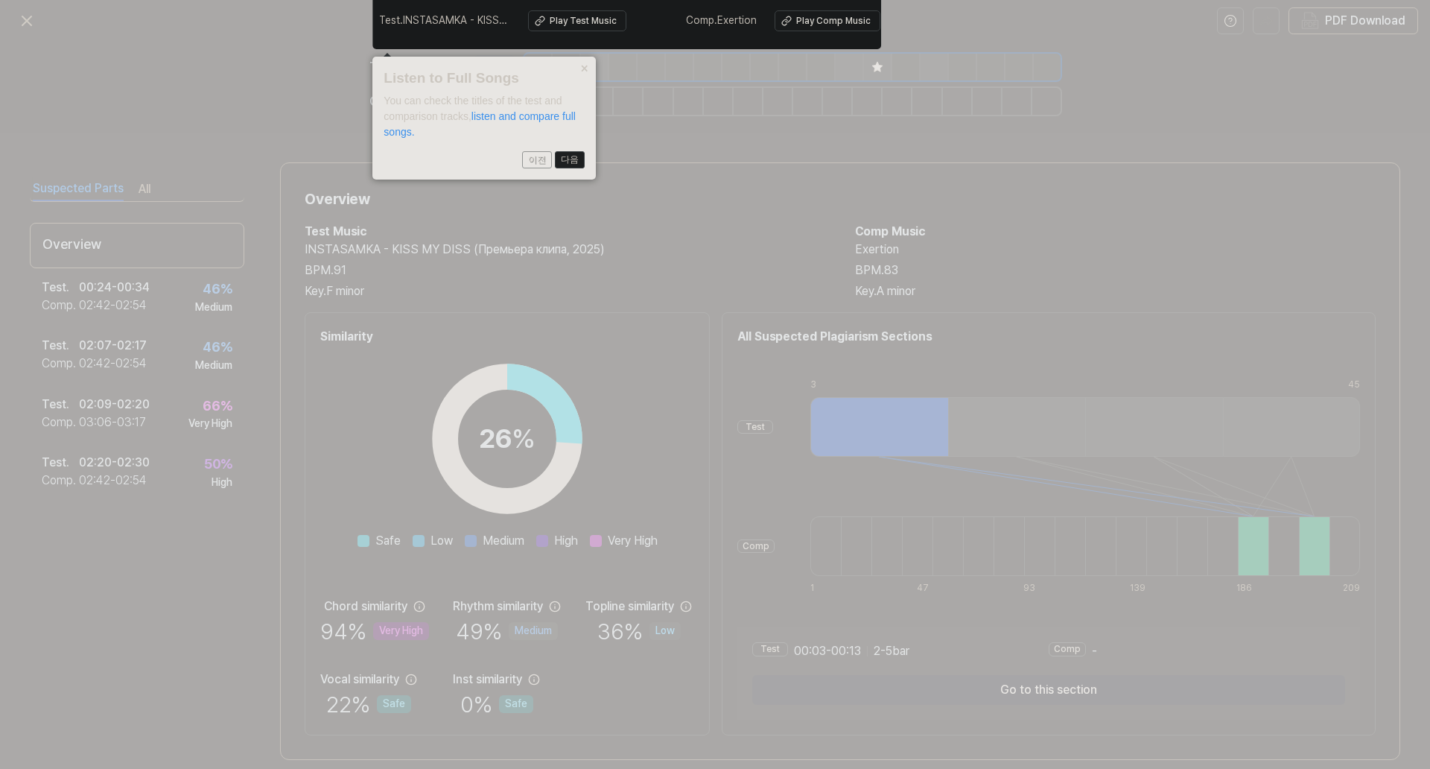
click at [563, 151] on button "다음" at bounding box center [570, 160] width 30 height 18
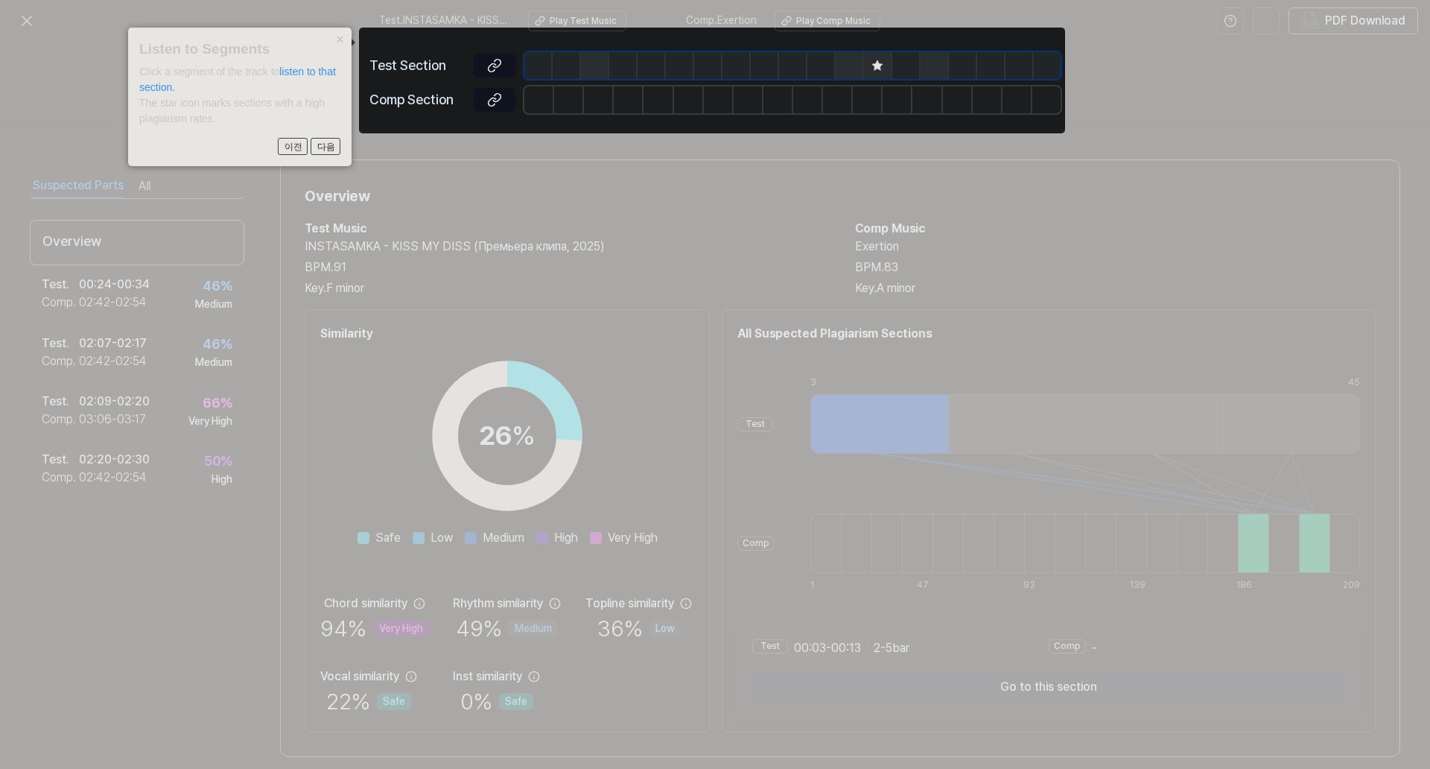
click at [340, 36] on button "×" at bounding box center [340, 38] width 24 height 21
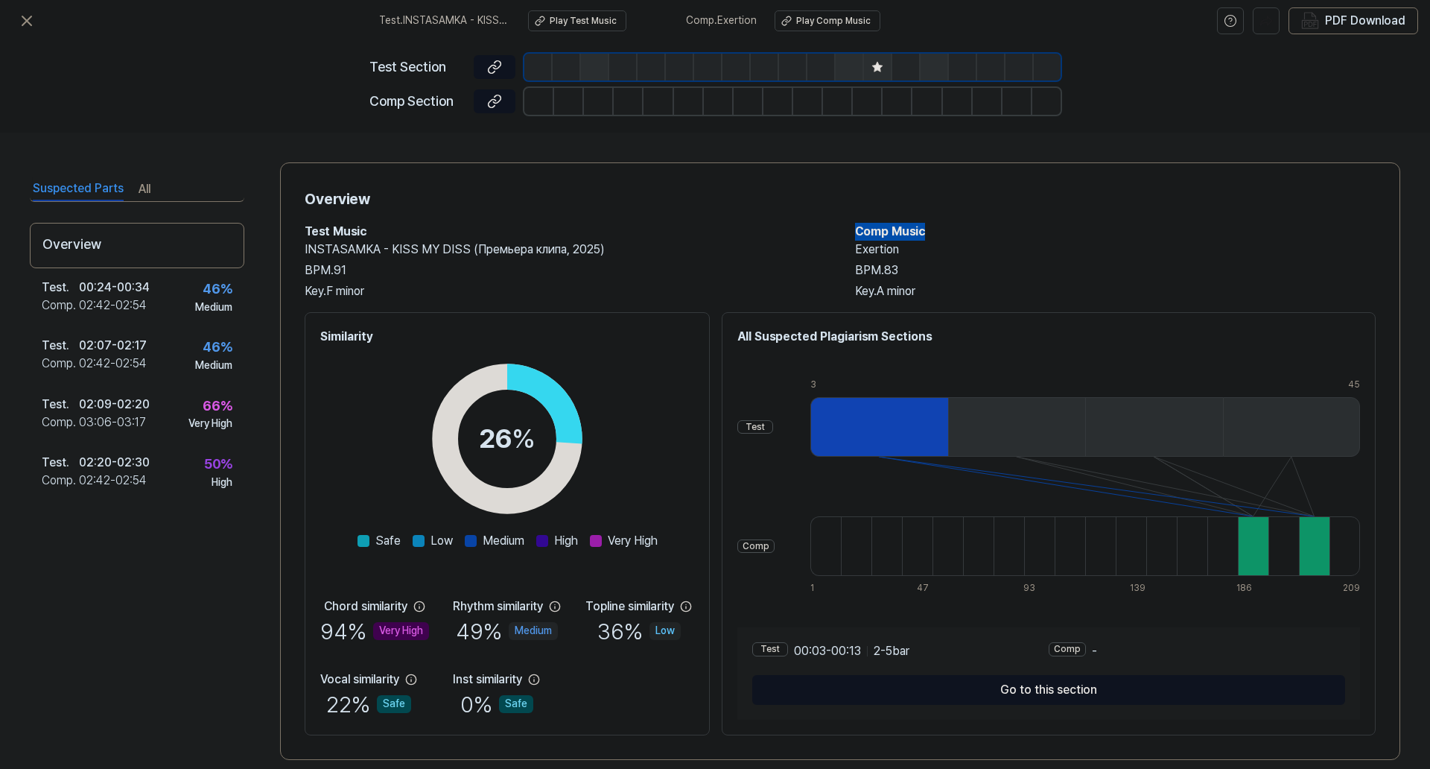
drag, startPoint x: 915, startPoint y: 230, endPoint x: 847, endPoint y: 229, distance: 68.5
click at [855, 229] on h2 "Comp Music" at bounding box center [1115, 232] width 521 height 18
copy h2 "Comp Music"
click at [711, 249] on h2 "INSTASAMKA - KISS MY DISS (Премьера клипа, 2025)" at bounding box center [565, 250] width 521 height 18
drag, startPoint x: 889, startPoint y: 250, endPoint x: 848, endPoint y: 248, distance: 40.3
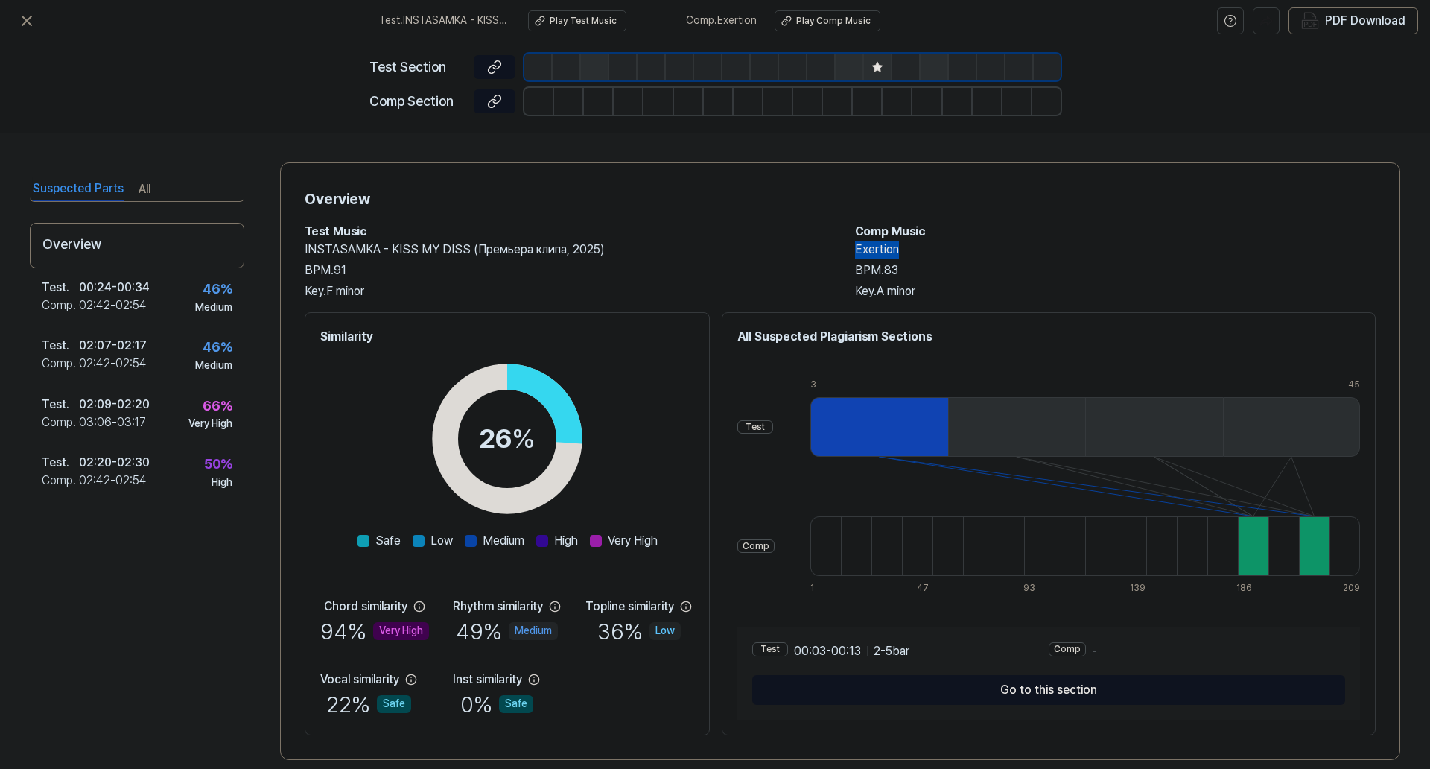
click at [855, 248] on h2 "Exertion" at bounding box center [1115, 250] width 521 height 18
copy h2 "Exertion"
click at [684, 246] on h2 "INSTASAMKA - KISS MY DISS (Премьера клипа, 2025)" at bounding box center [565, 250] width 521 height 18
